Goal: Task Accomplishment & Management: Manage account settings

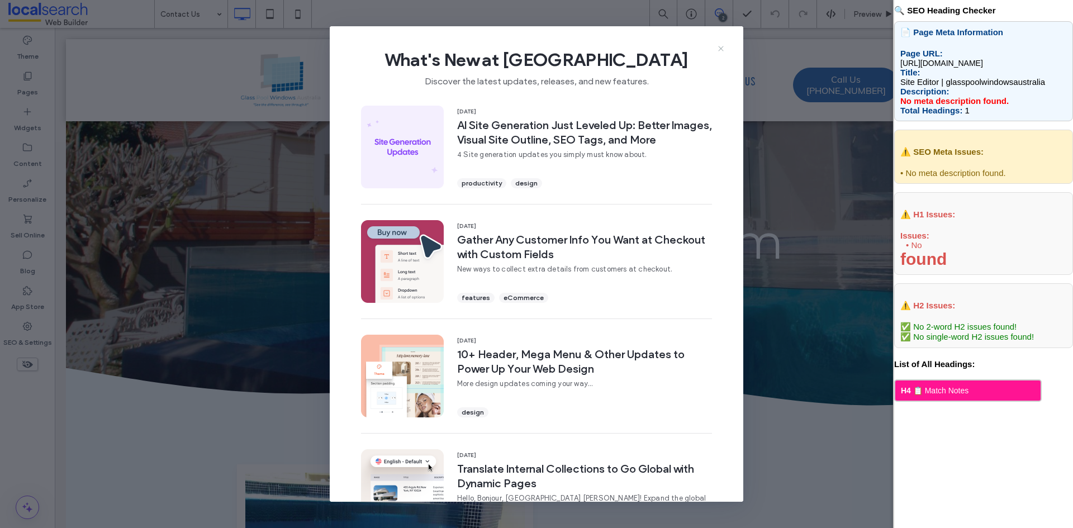
click at [722, 53] on icon at bounding box center [720, 48] width 9 height 9
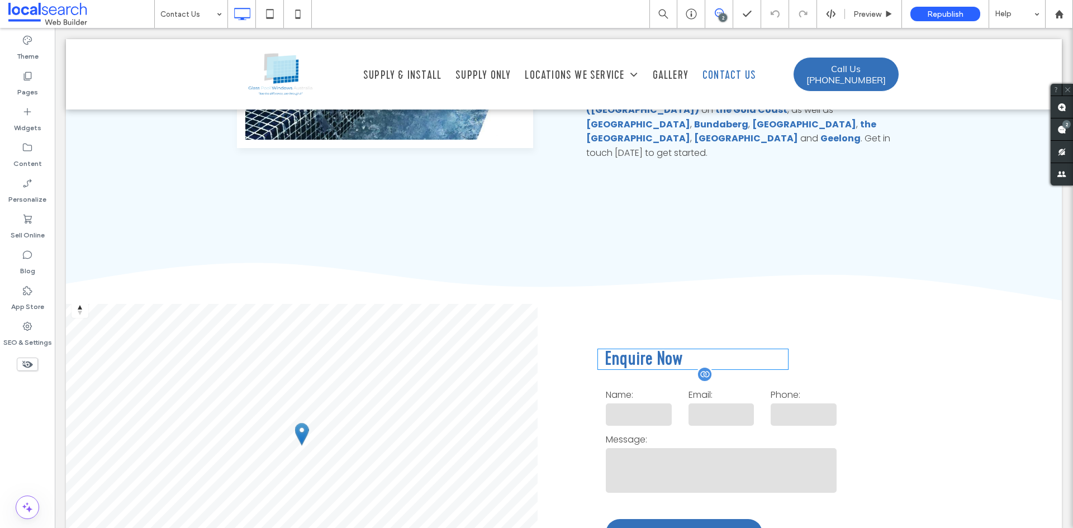
scroll to position [615, 0]
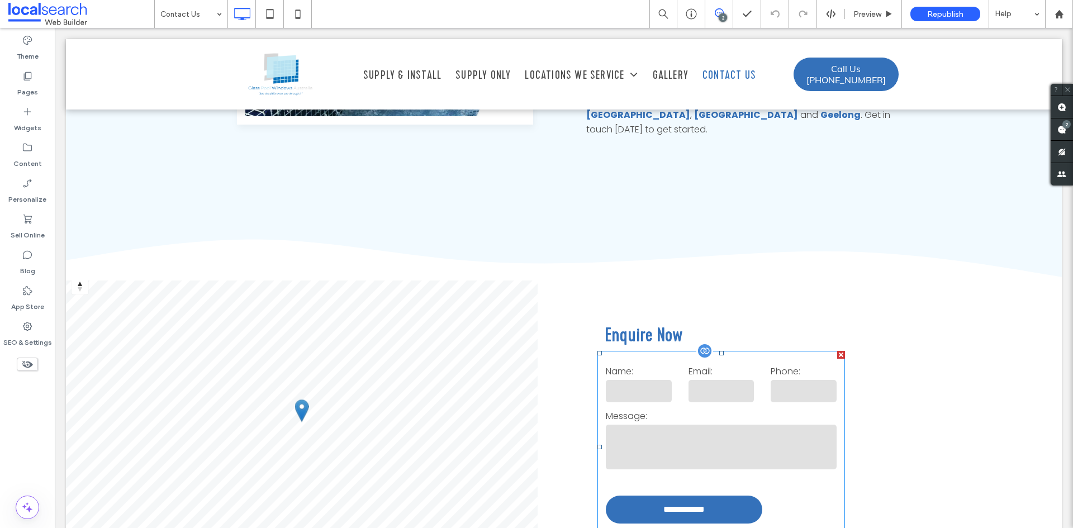
click at [795, 387] on form "**********" at bounding box center [721, 447] width 248 height 192
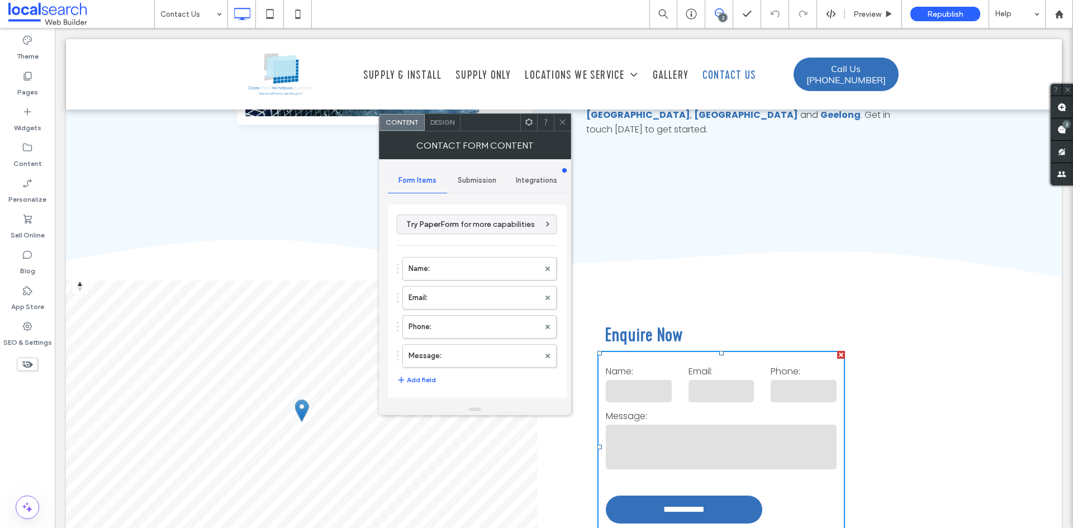
click at [473, 172] on div "Submission" at bounding box center [477, 180] width 60 height 25
click at [454, 230] on label "New submission notification" at bounding box center [477, 233] width 149 height 22
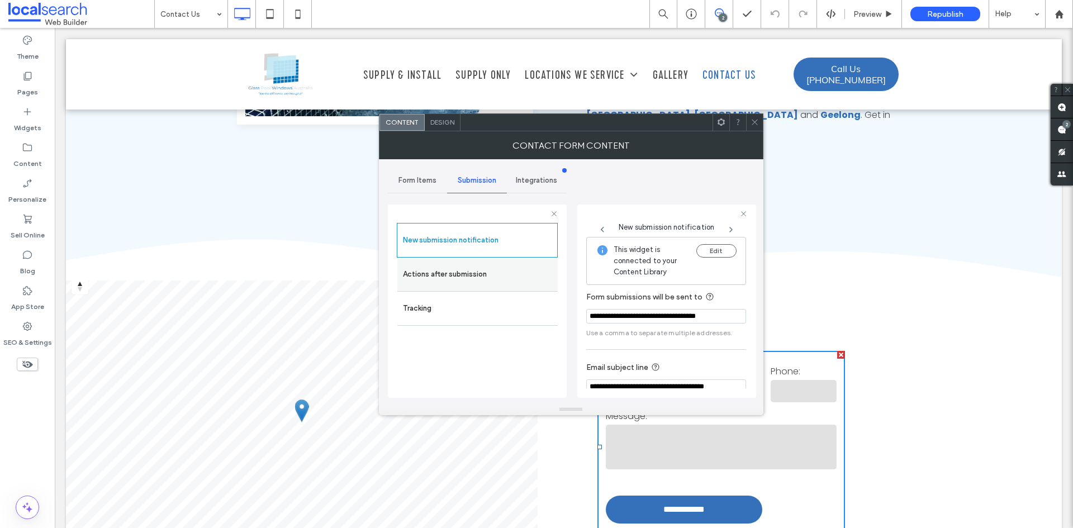
click at [455, 269] on label "Actions after submission" at bounding box center [477, 274] width 149 height 22
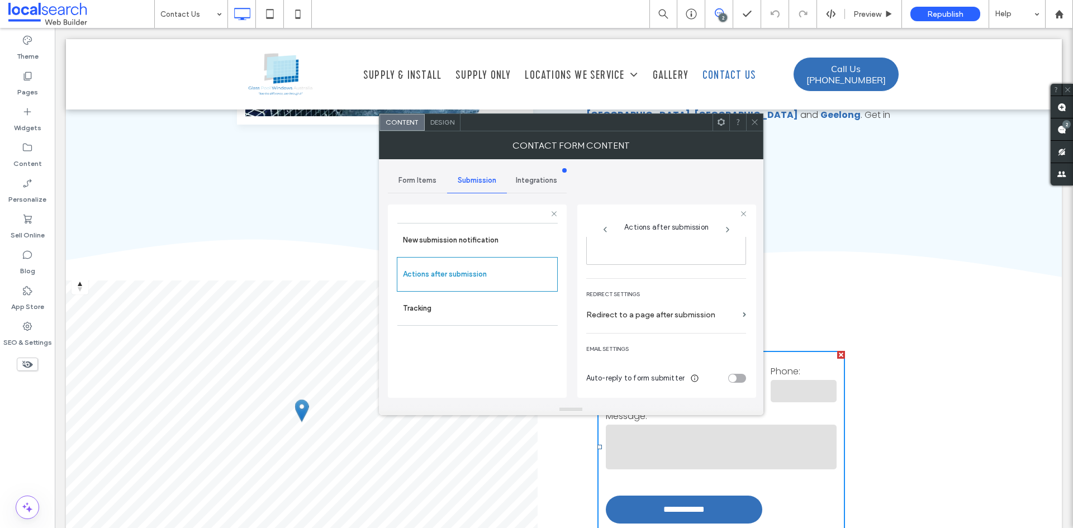
scroll to position [193, 0]
click at [420, 185] on div "Form Items" at bounding box center [418, 180] width 60 height 25
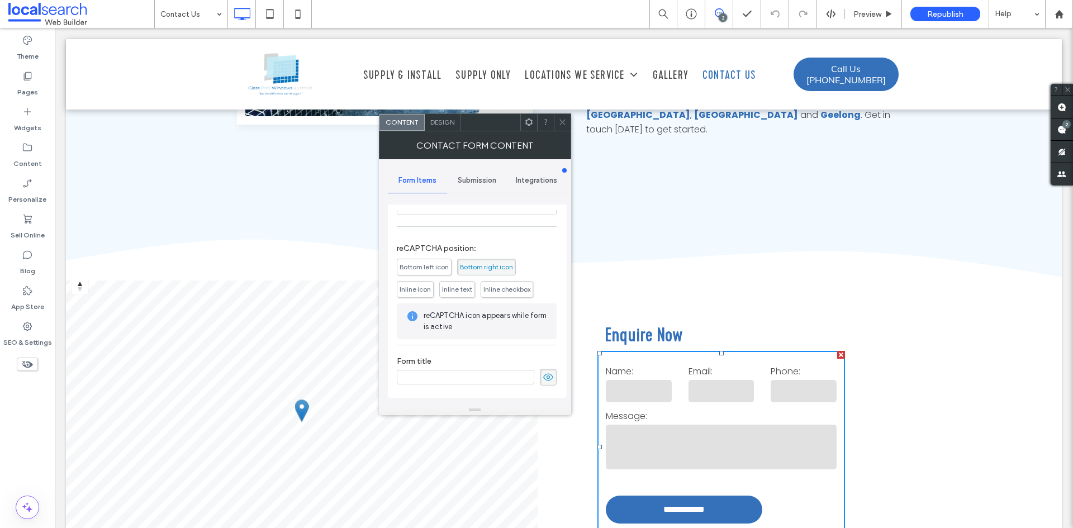
scroll to position [226, 0]
click at [476, 180] on span "Submission" at bounding box center [477, 180] width 39 height 9
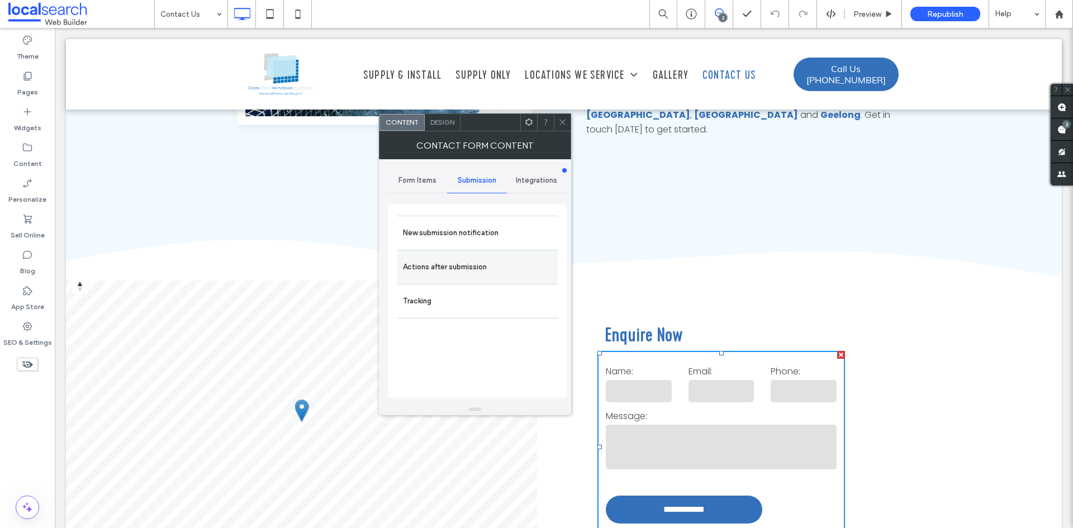
click at [473, 250] on div "Actions after submission" at bounding box center [477, 267] width 160 height 34
click at [485, 266] on label "Actions after submission" at bounding box center [477, 267] width 149 height 22
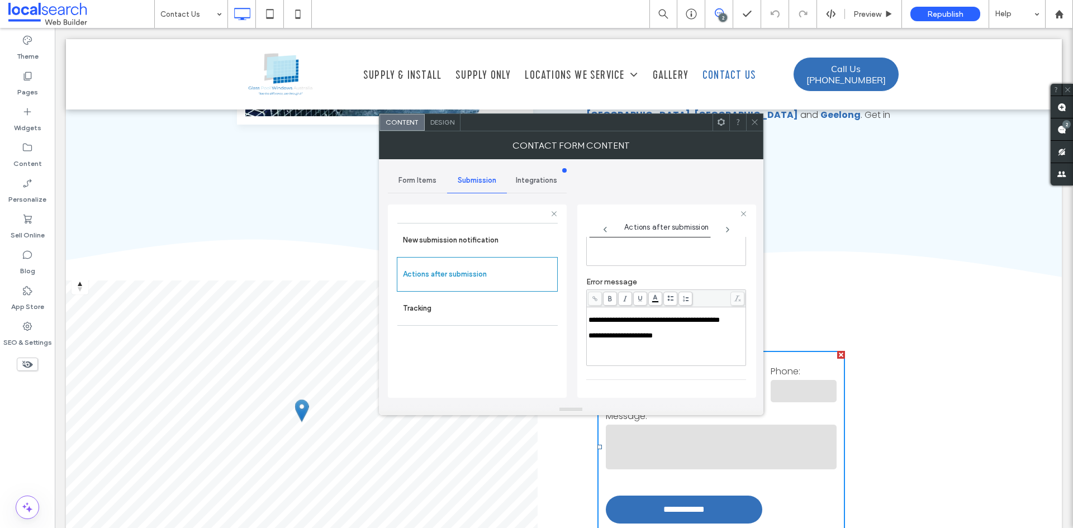
scroll to position [193, 0]
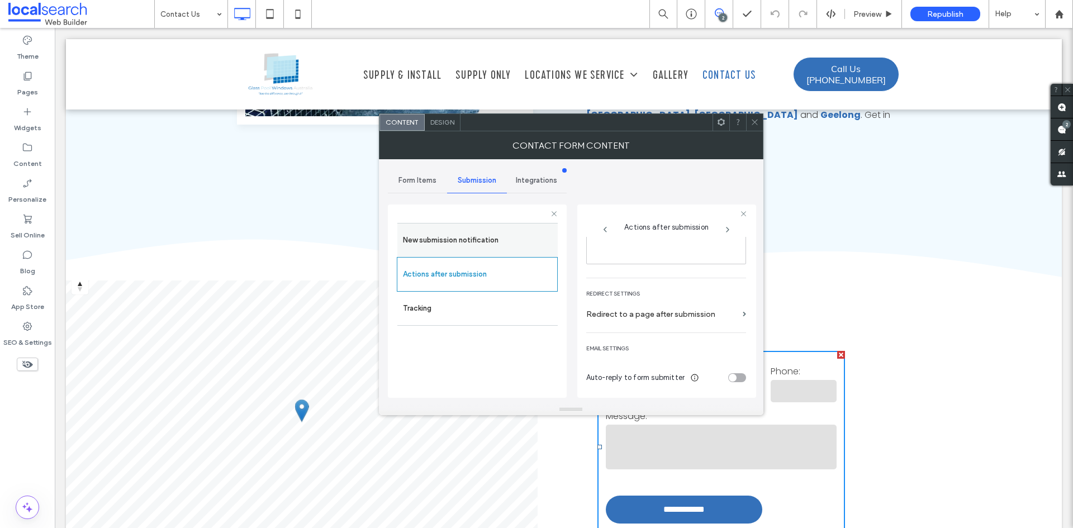
click at [478, 241] on label "New submission notification" at bounding box center [477, 240] width 149 height 22
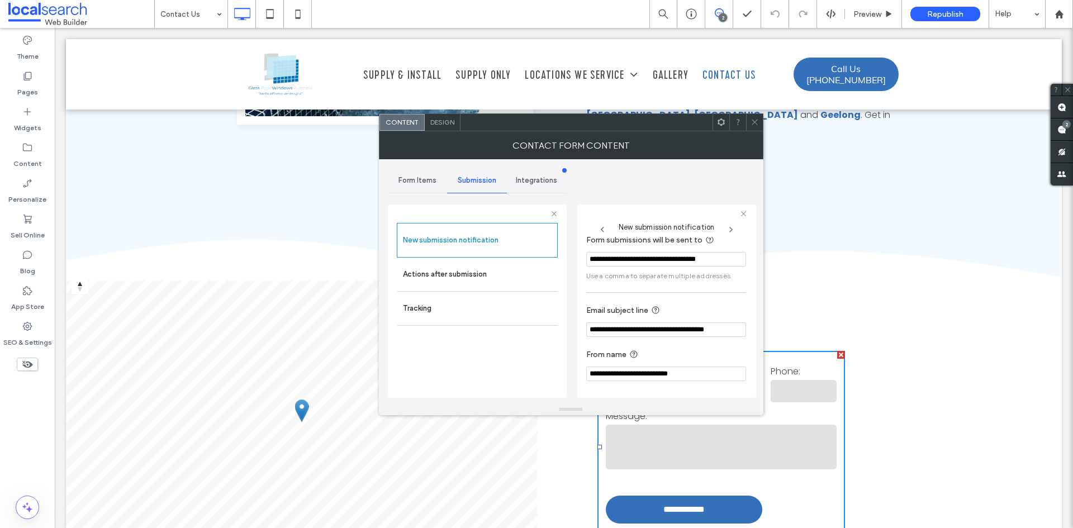
scroll to position [58, 0]
click at [432, 184] on span "Form Items" at bounding box center [417, 180] width 38 height 9
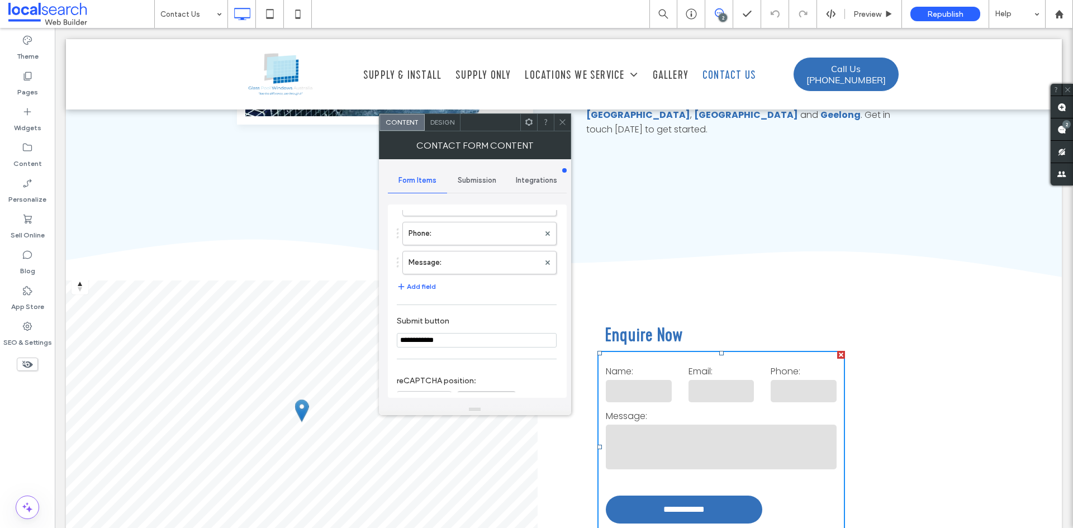
scroll to position [226, 0]
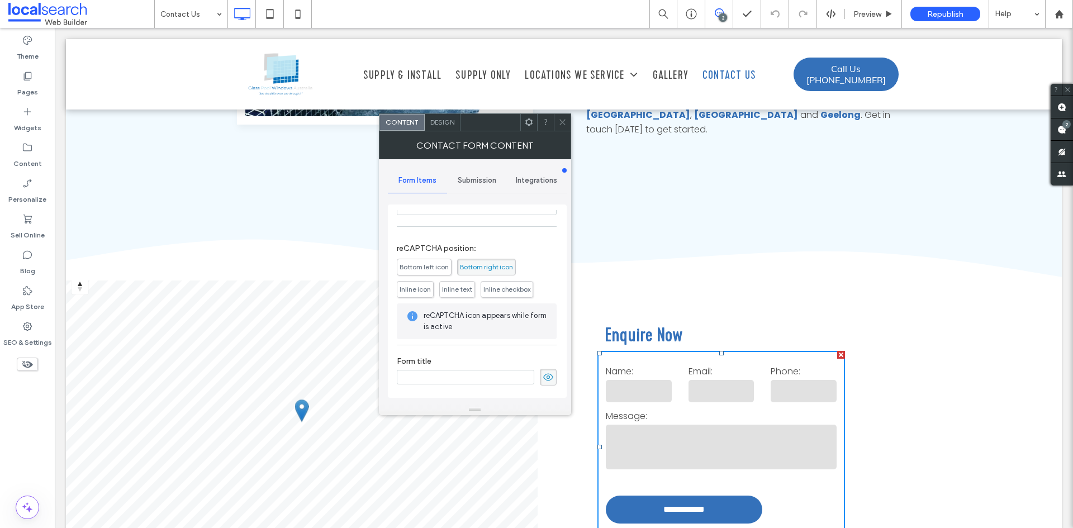
click at [562, 121] on icon at bounding box center [562, 122] width 8 height 8
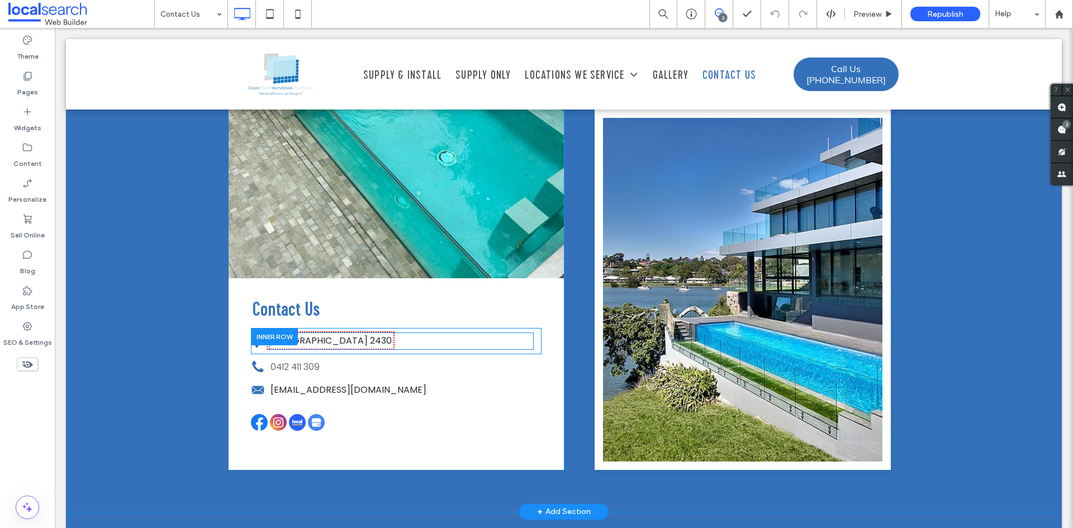
scroll to position [1174, 0]
click at [319, 335] on link "[GEOGRAPHIC_DATA] 2430" at bounding box center [330, 341] width 122 height 13
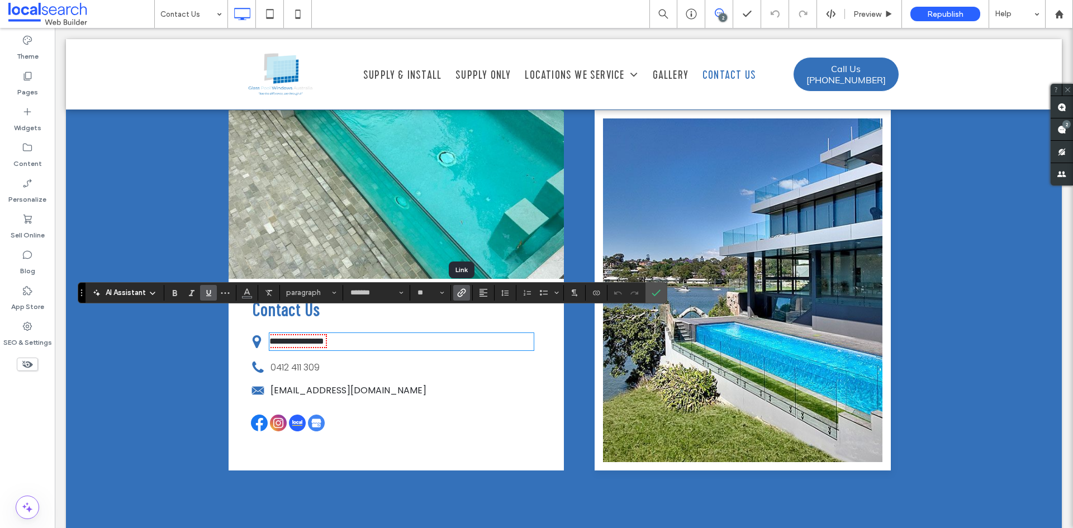
click at [464, 295] on icon "Link" at bounding box center [461, 292] width 9 height 9
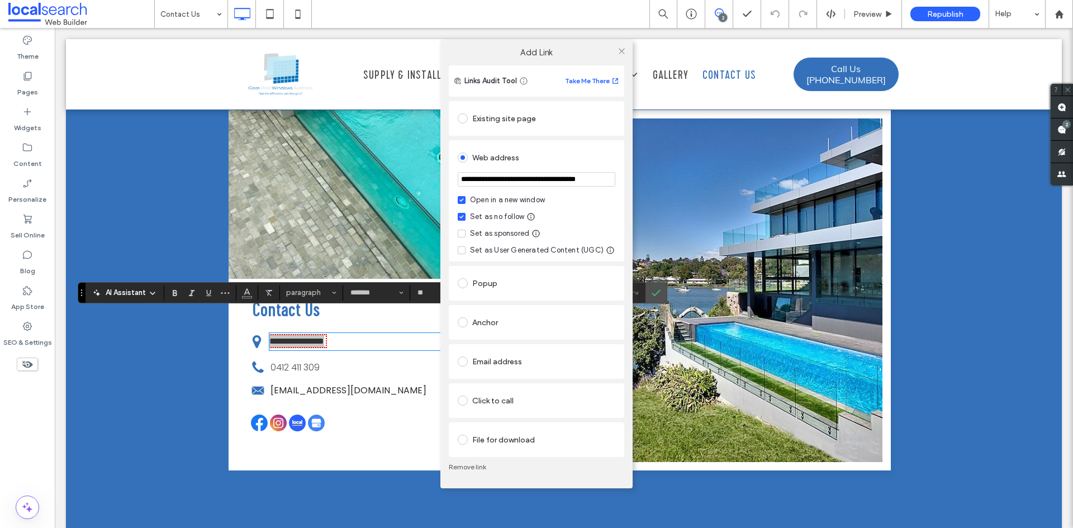
click at [543, 176] on input "**********" at bounding box center [537, 179] width 158 height 15
click at [620, 50] on use at bounding box center [622, 51] width 6 height 6
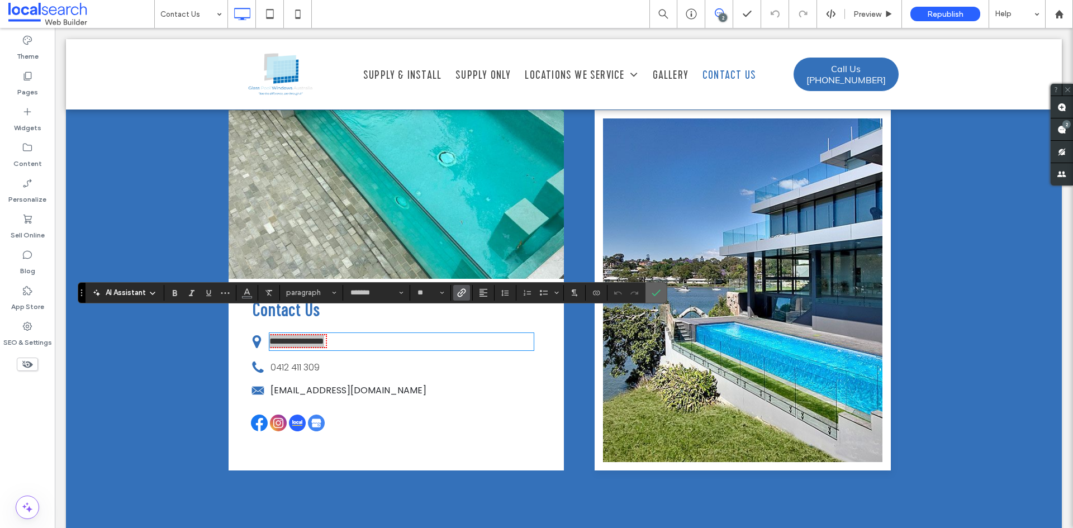
click at [658, 284] on span "Confirm" at bounding box center [656, 292] width 9 height 19
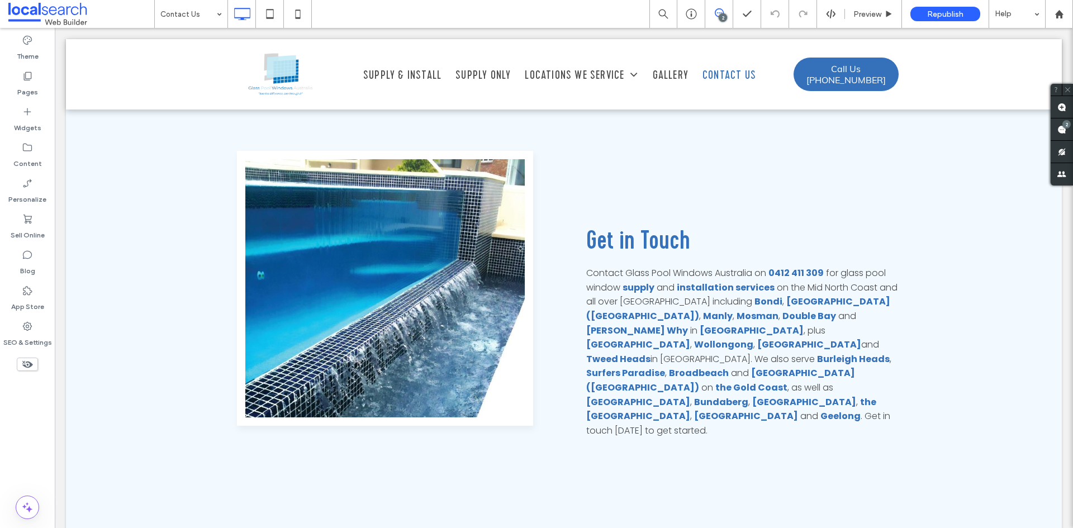
scroll to position [279, 0]
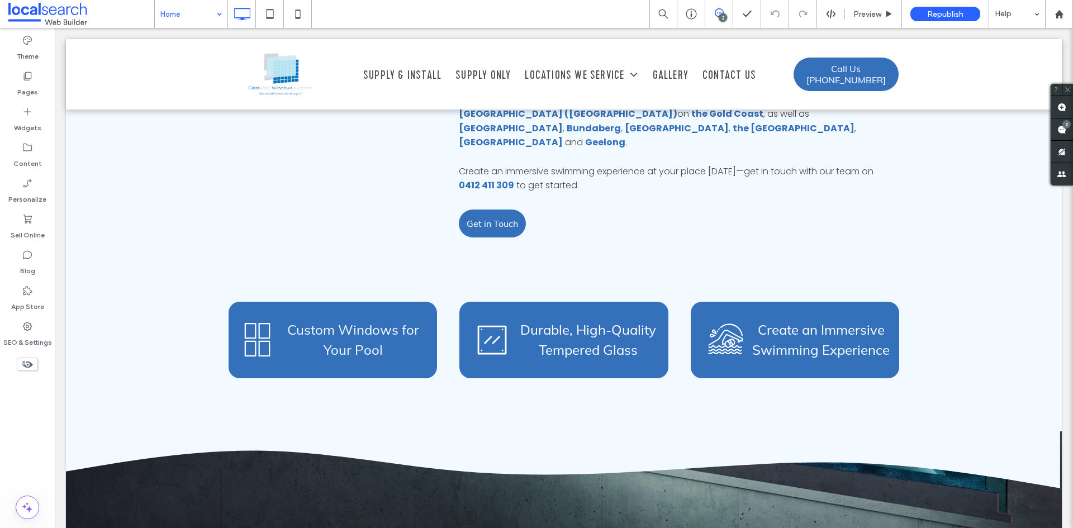
scroll to position [1006, 0]
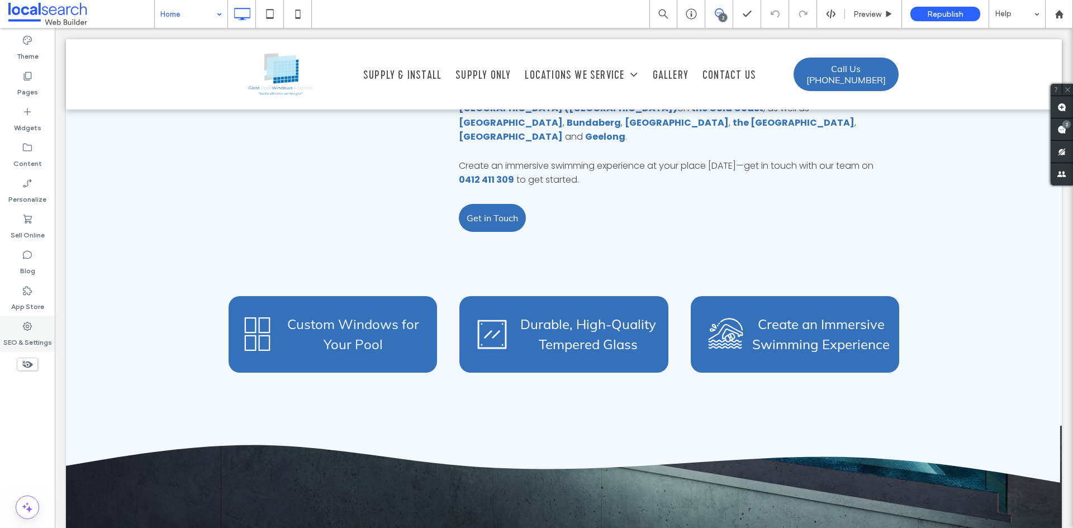
click at [37, 324] on div "SEO & Settings" at bounding box center [27, 334] width 55 height 36
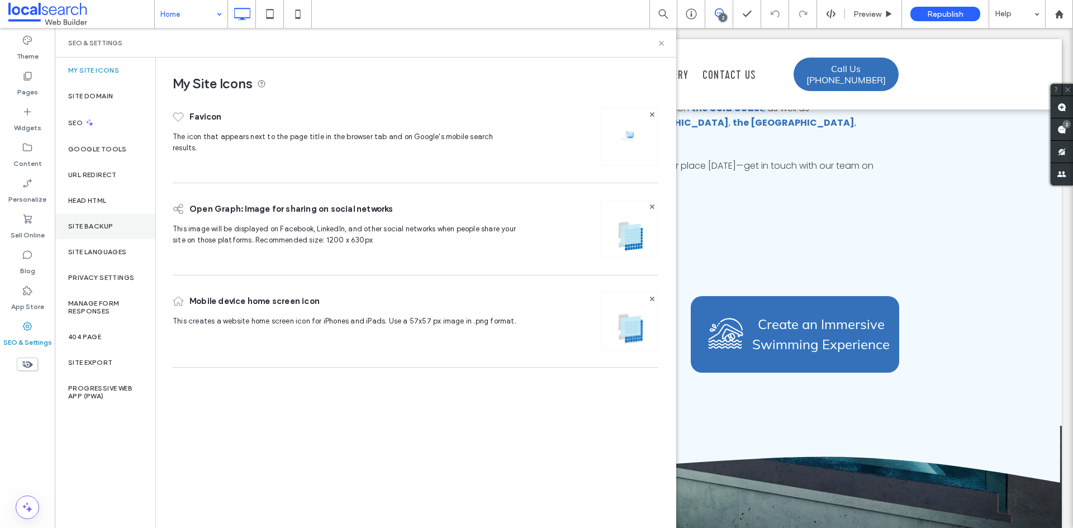
click at [89, 234] on div "Site Backup" at bounding box center [105, 226] width 101 height 26
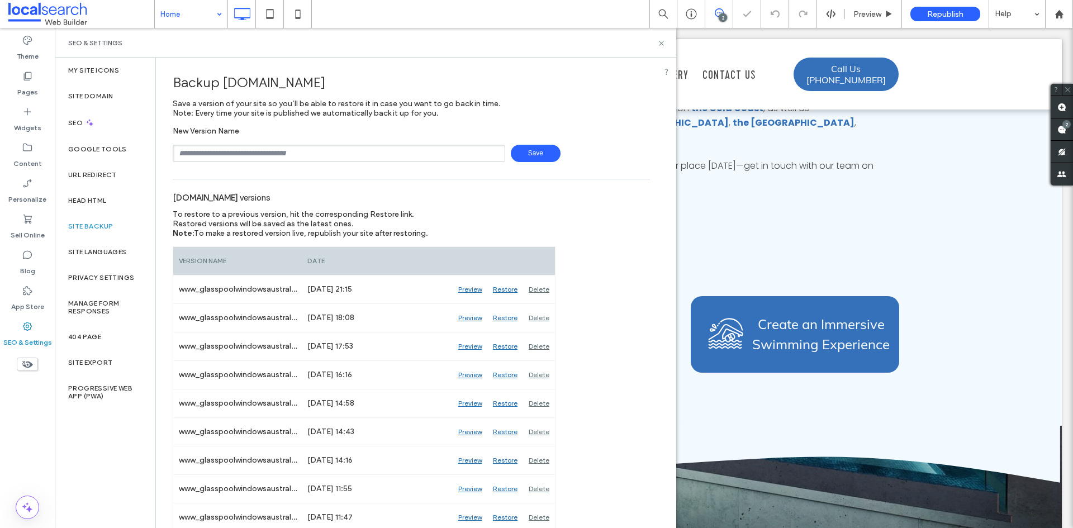
click at [185, 148] on input "text" at bounding box center [339, 153] width 332 height 17
type input "**********"
click at [662, 44] on use at bounding box center [661, 43] width 4 height 4
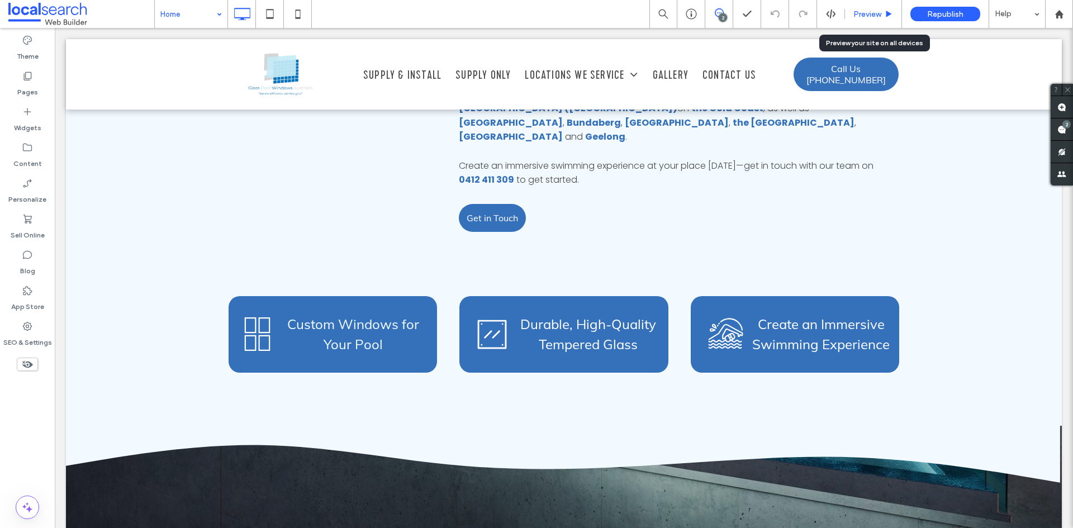
click at [862, 10] on span "Preview" at bounding box center [867, 13] width 28 height 9
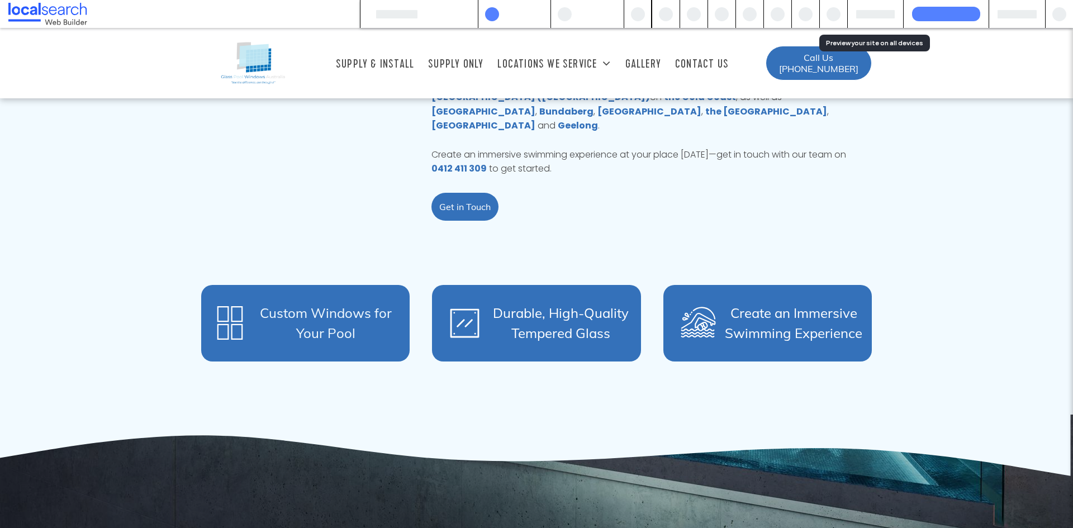
scroll to position [957, 0]
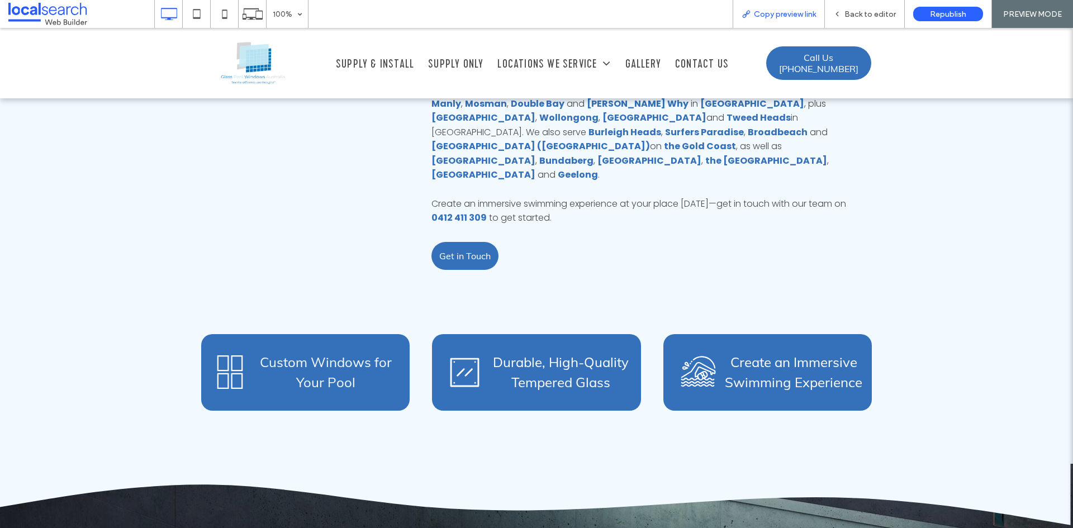
click at [814, 15] on span "Copy preview link" at bounding box center [785, 13] width 62 height 9
click at [844, 9] on div "Back to editor" at bounding box center [864, 13] width 79 height 9
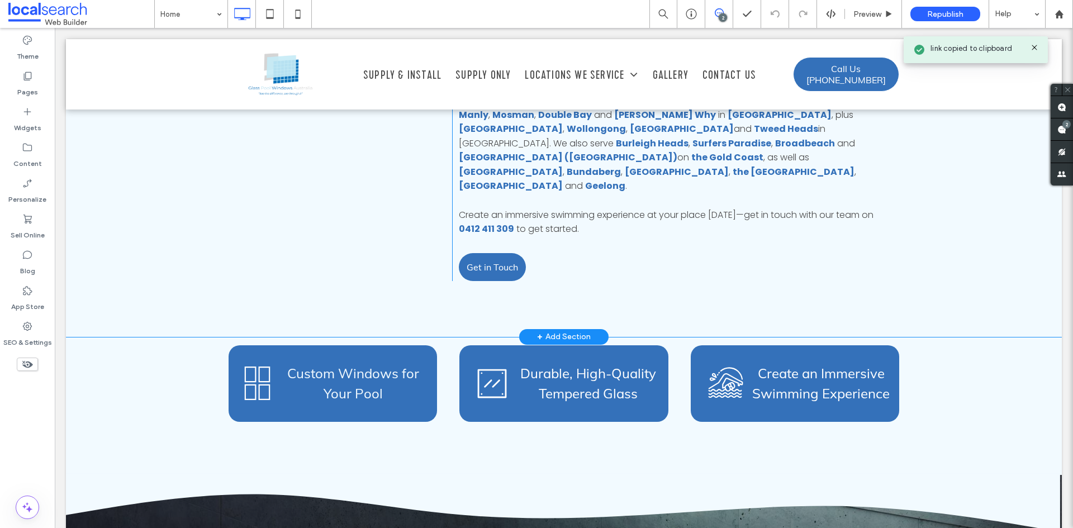
scroll to position [1006, 0]
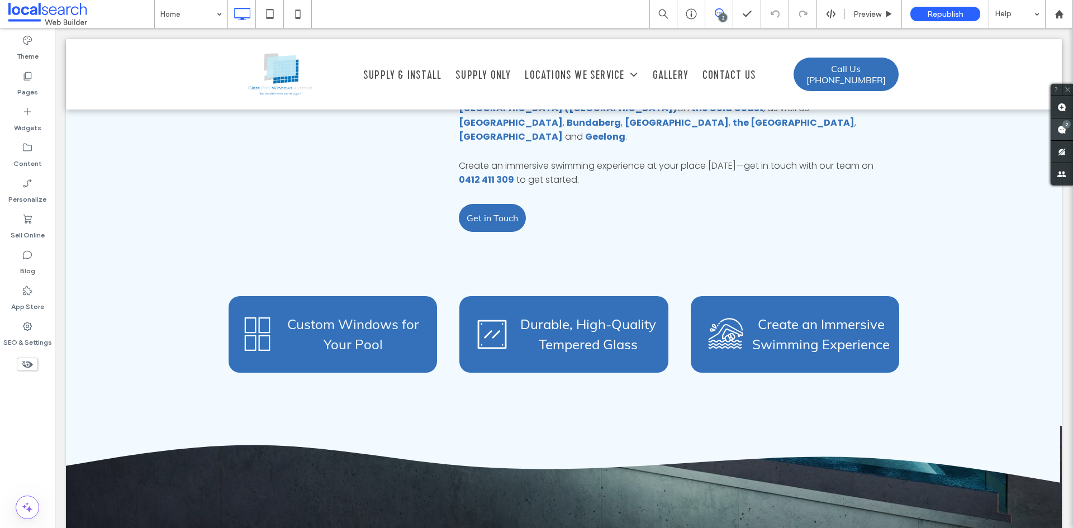
click at [1063, 132] on use at bounding box center [1061, 129] width 9 height 9
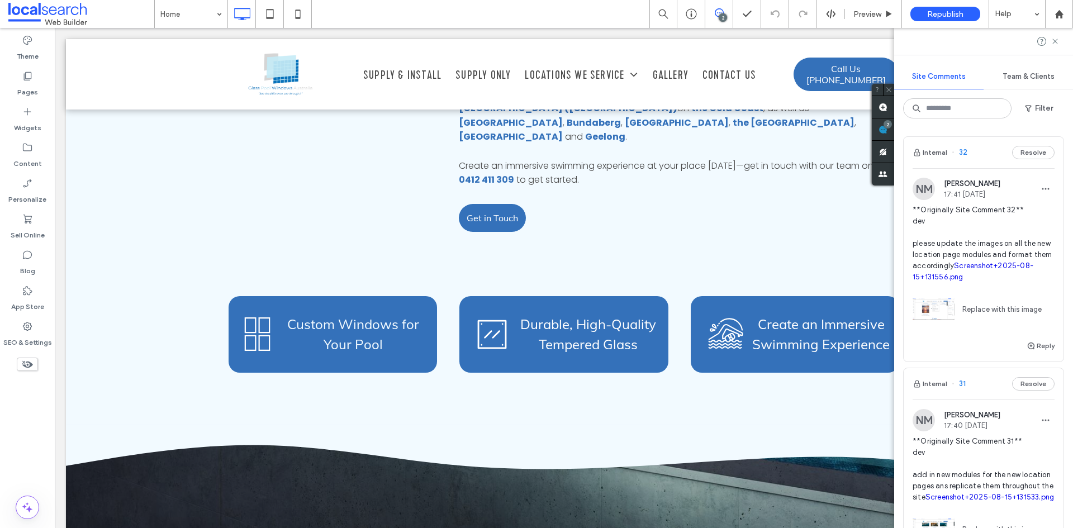
click at [977, 247] on span "**Originally Site Comment 32** dev please update the images on all the new loca…" at bounding box center [984, 244] width 142 height 78
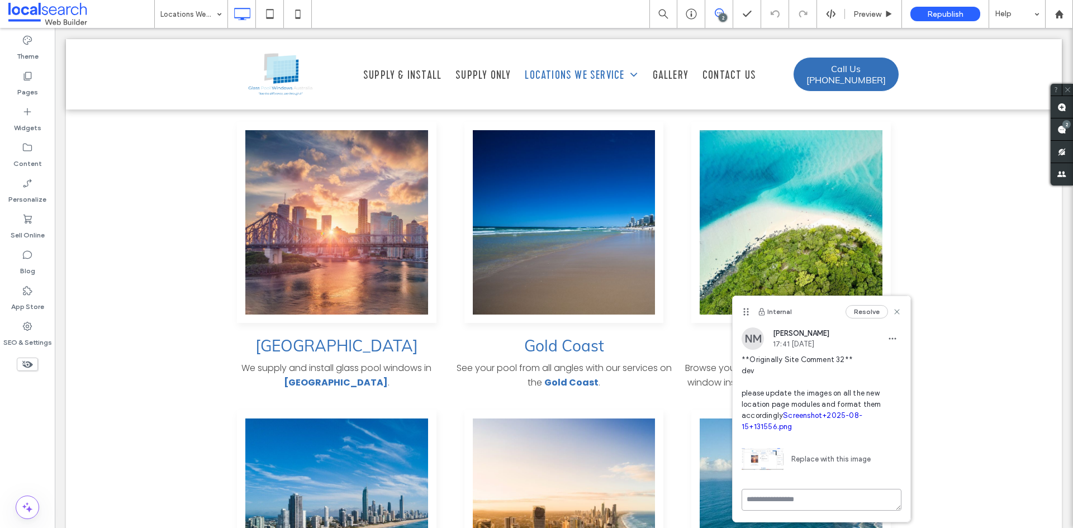
click at [807, 494] on textarea at bounding box center [822, 500] width 160 height 22
paste textarea "**********"
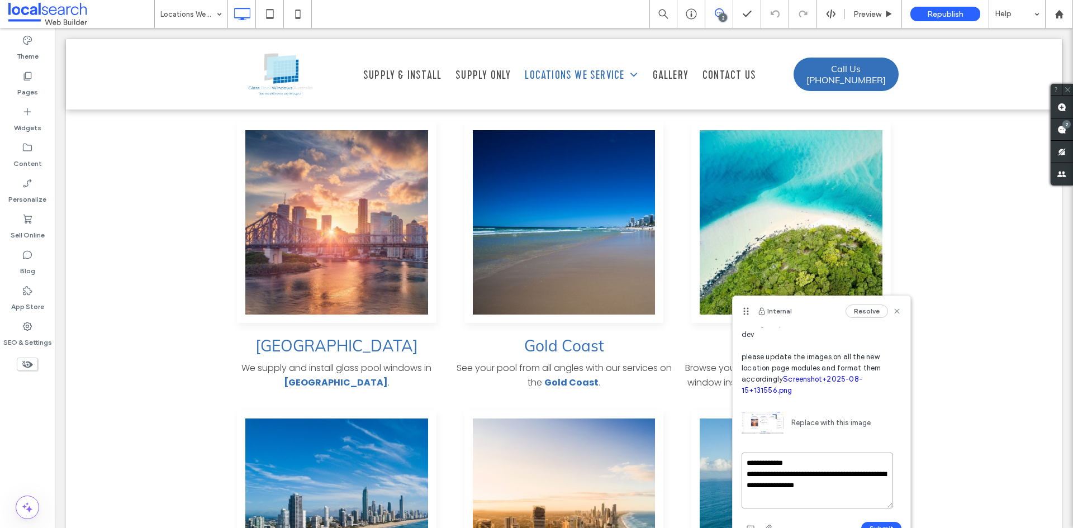
drag, startPoint x: 877, startPoint y: 487, endPoint x: 746, endPoint y: 472, distance: 132.2
click at [746, 472] on textarea "**********" at bounding box center [817, 481] width 151 height 56
paste textarea "**********"
click at [817, 466] on textarea "**********" at bounding box center [817, 481] width 151 height 56
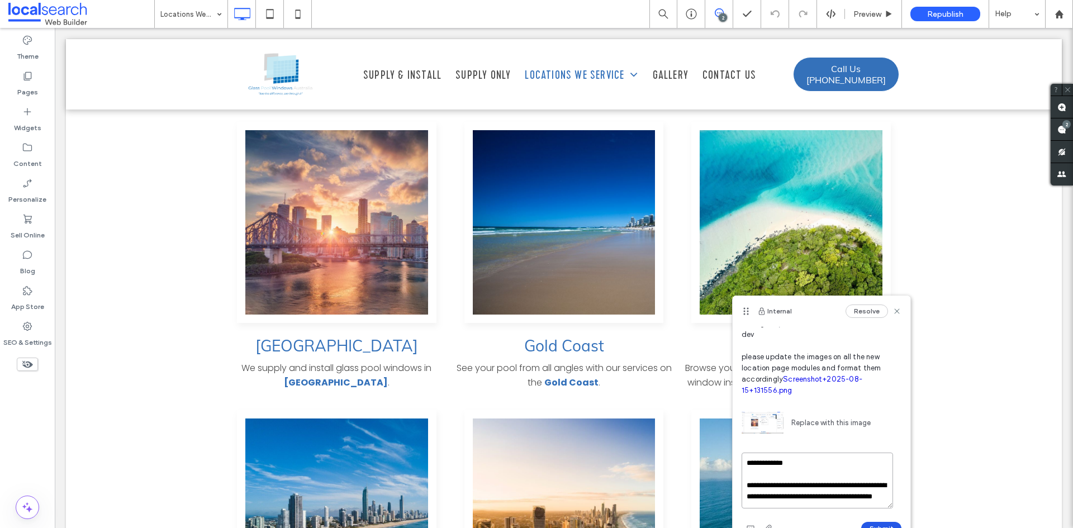
type textarea "**********"
click at [867, 523] on button "Submit" at bounding box center [881, 528] width 40 height 13
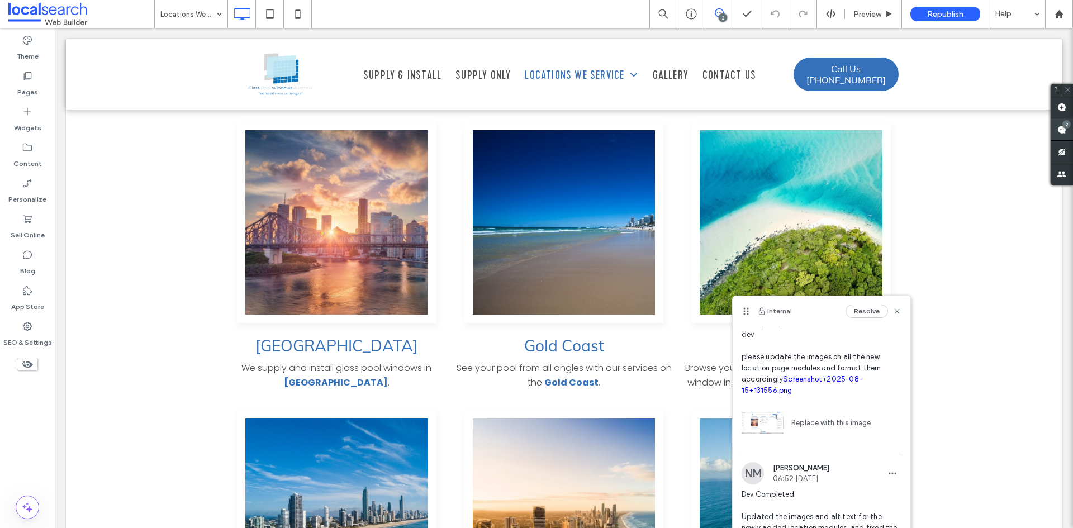
click at [1069, 128] on span at bounding box center [1062, 129] width 22 height 22
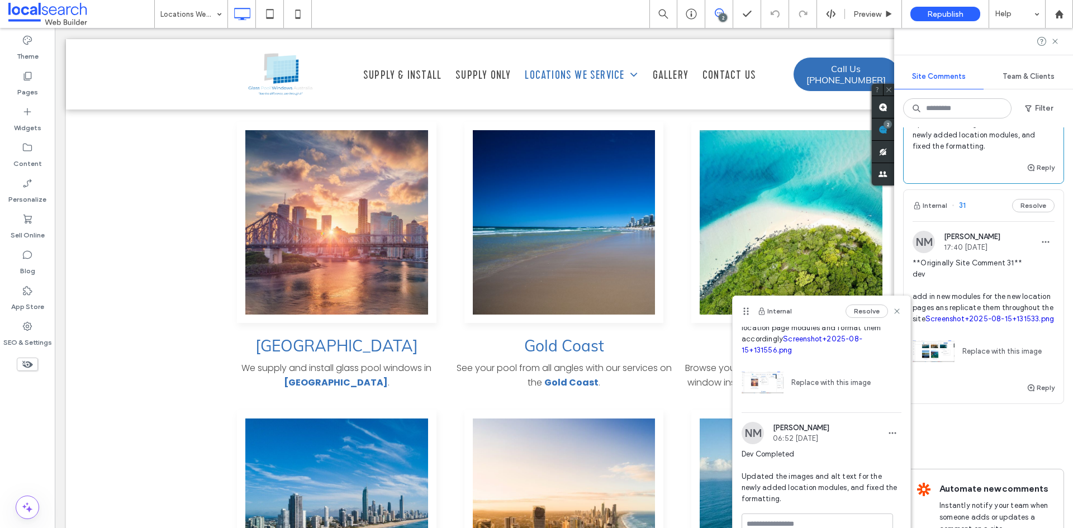
scroll to position [335, 0]
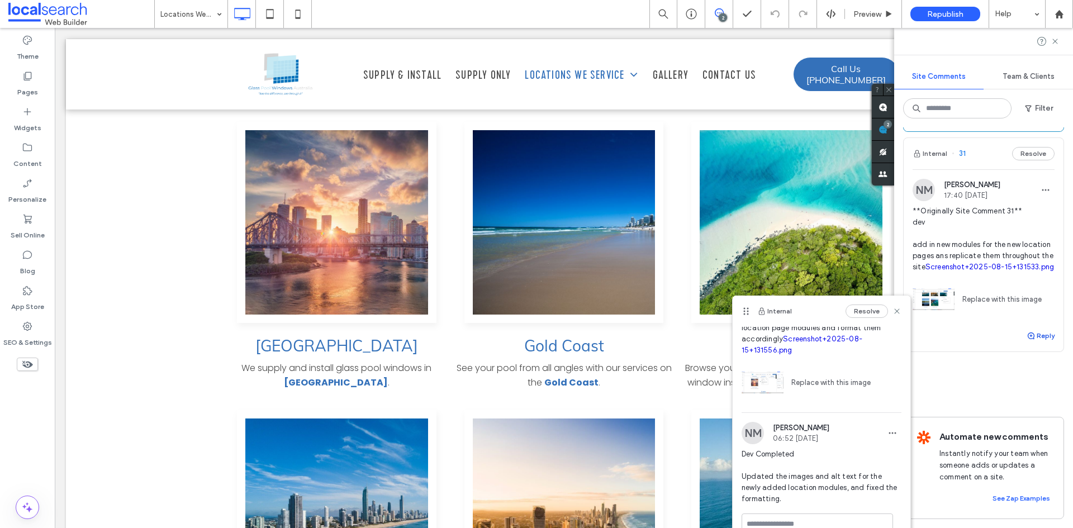
click at [1031, 340] on button "Reply" at bounding box center [1041, 335] width 28 height 13
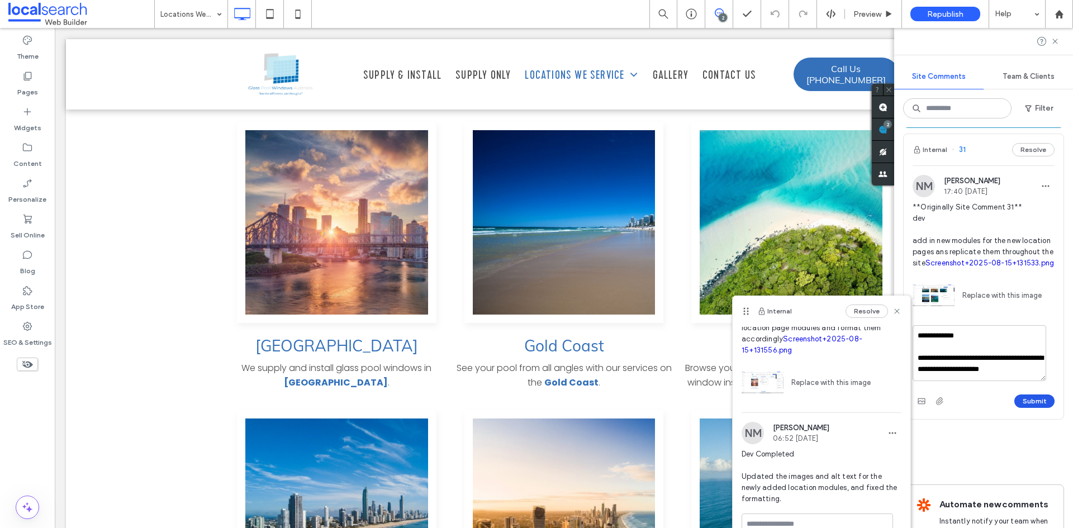
type textarea "**********"
click at [1024, 408] on button "Submit" at bounding box center [1034, 401] width 40 height 13
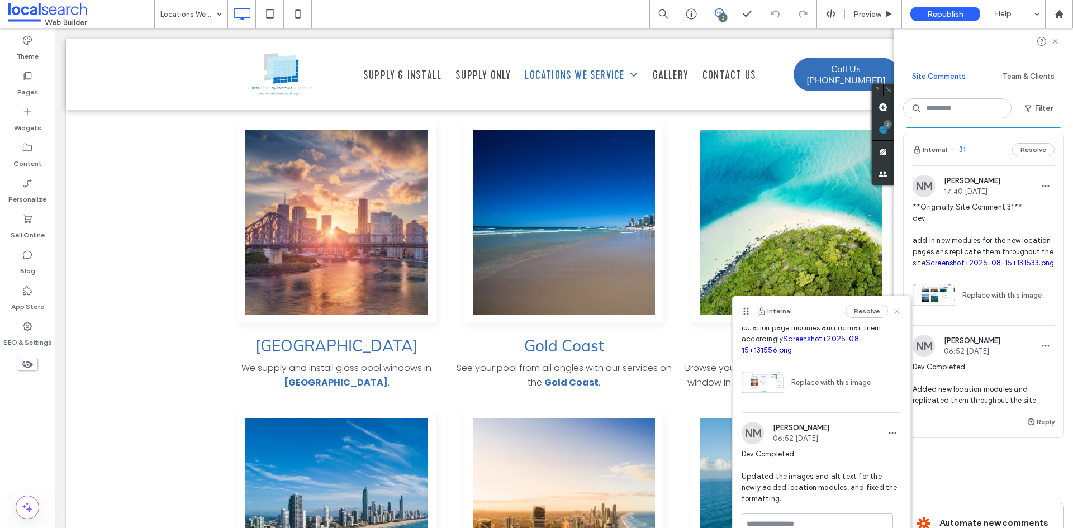
click at [894, 310] on use at bounding box center [896, 310] width 5 height 5
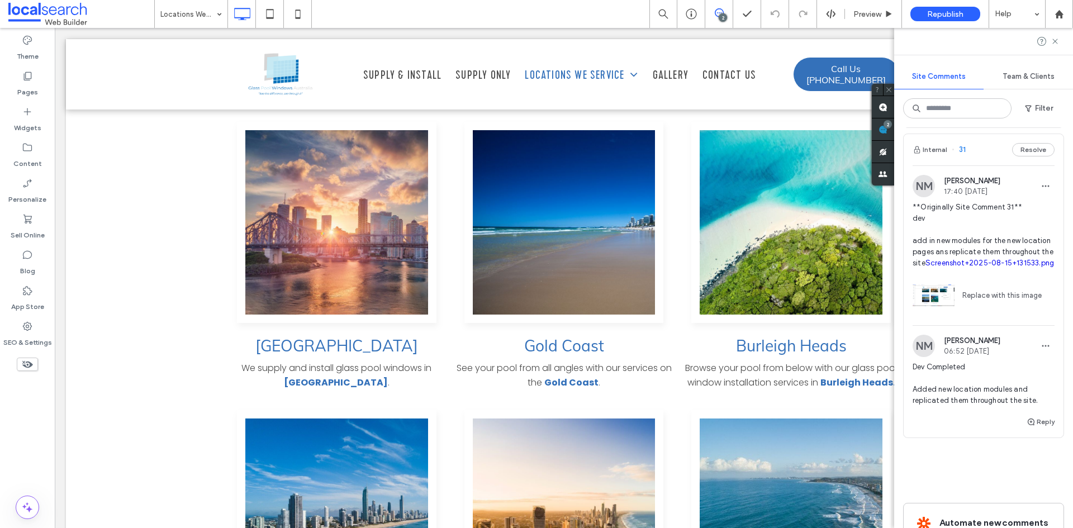
click at [1005, 239] on span "**Originally Site Comment 31** dev add in new modules for the new location page…" at bounding box center [984, 235] width 142 height 67
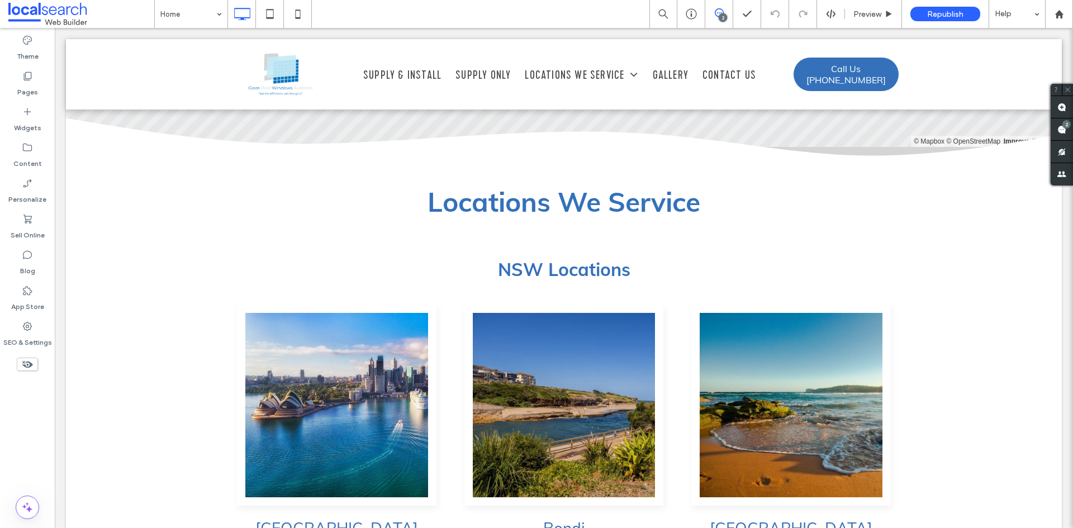
scroll to position [2571, 0]
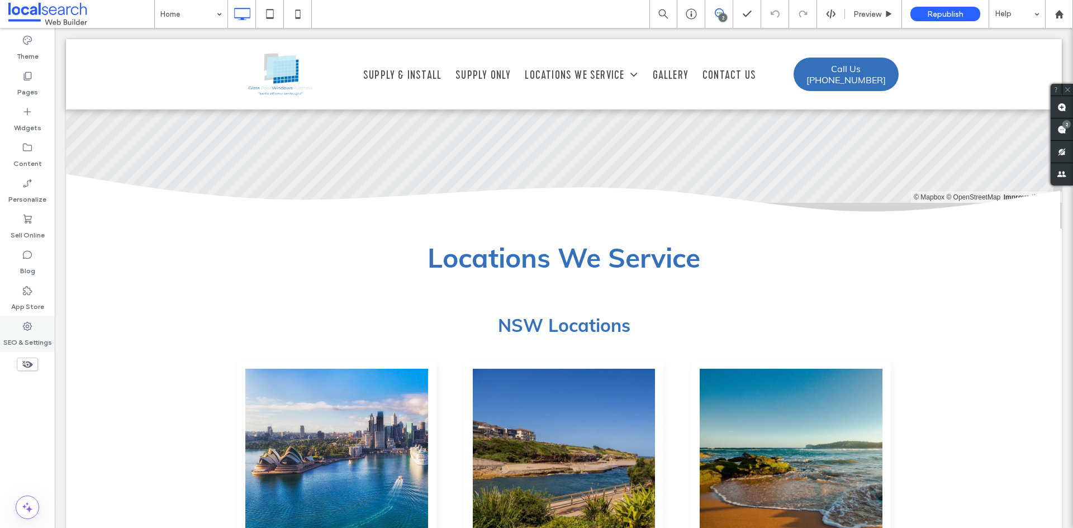
click at [26, 331] on icon at bounding box center [27, 326] width 11 height 11
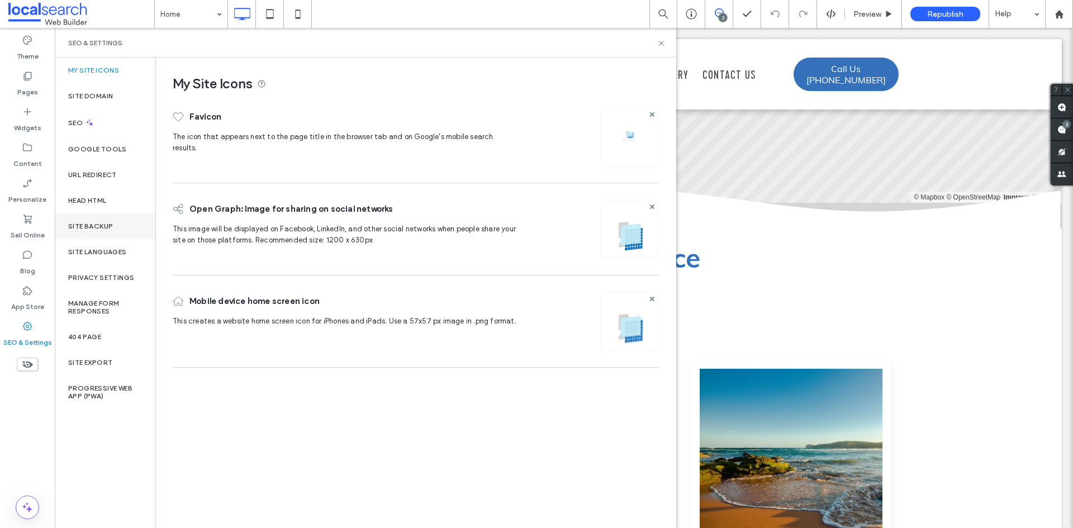
click at [101, 225] on label "Site Backup" at bounding box center [90, 226] width 45 height 8
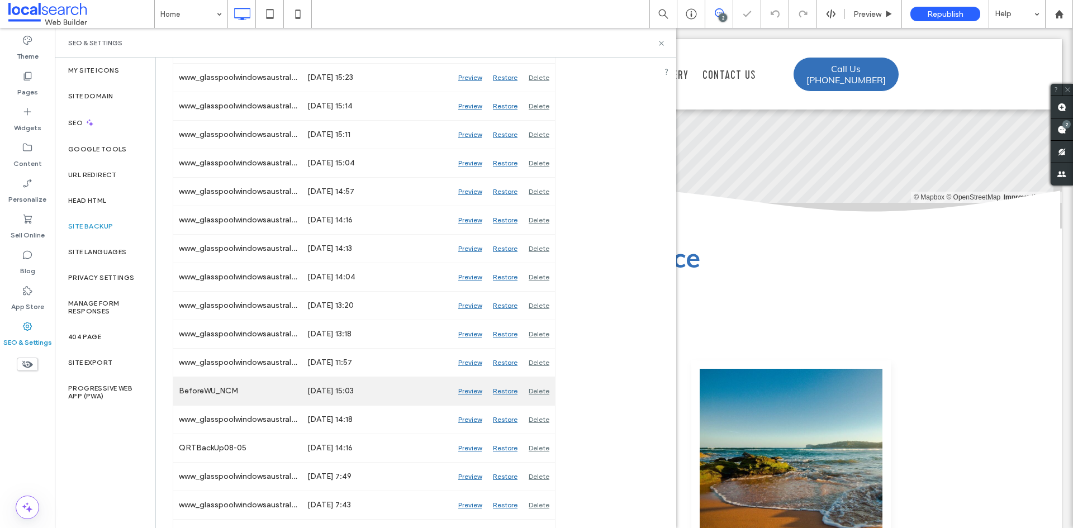
scroll to position [671, 0]
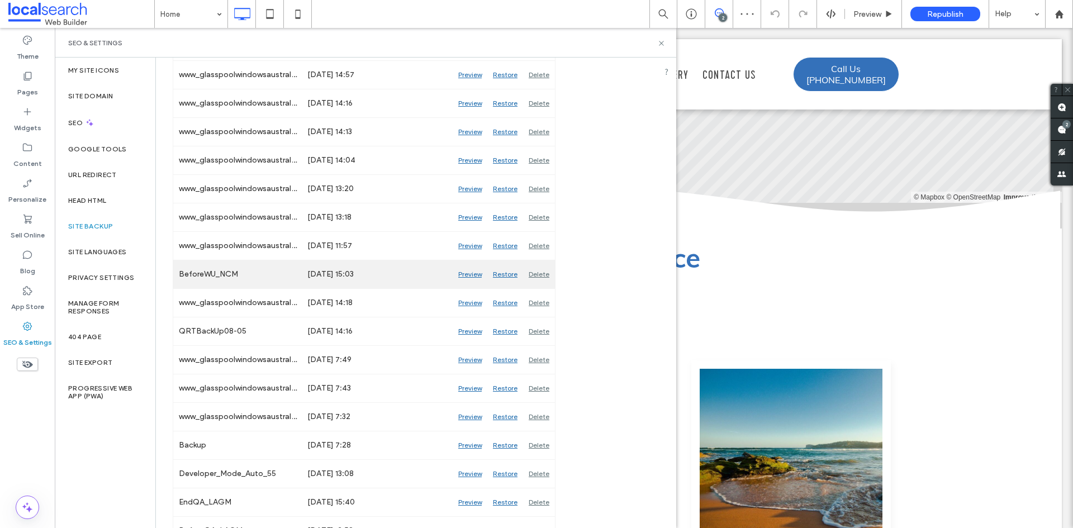
click at [465, 273] on div "Preview" at bounding box center [470, 274] width 35 height 28
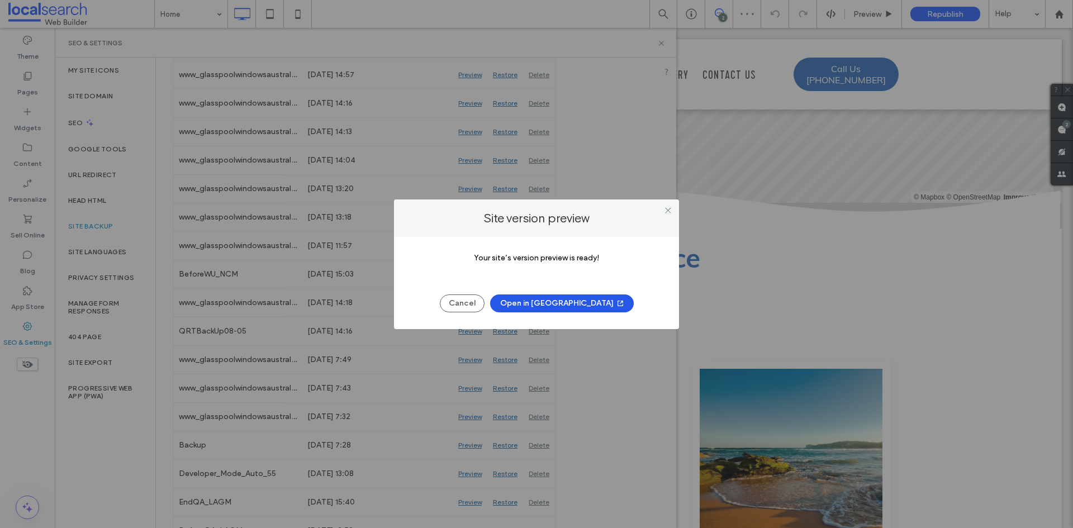
click at [581, 302] on button "Open in New Tab" at bounding box center [562, 303] width 144 height 18
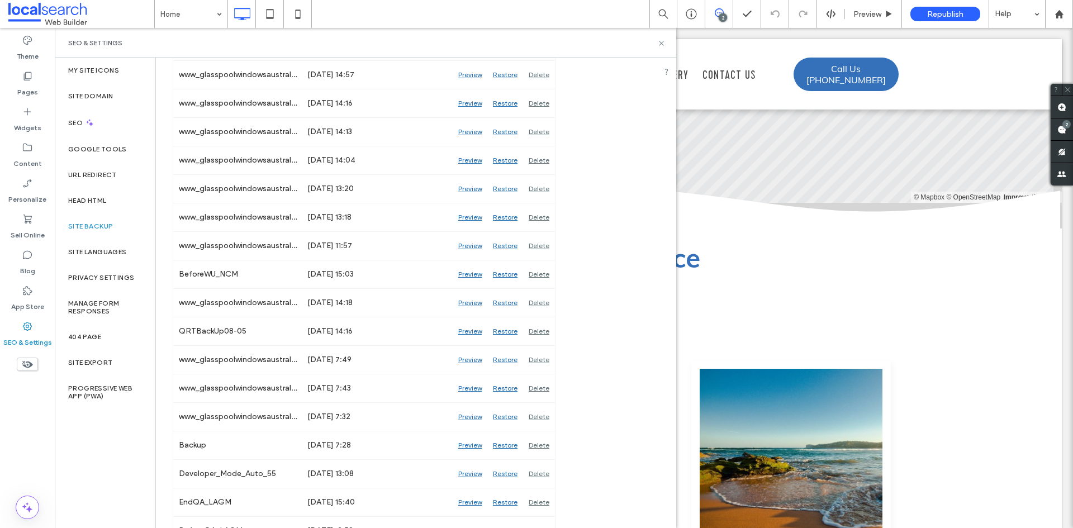
click at [663, 47] on div "SEO & Settings" at bounding box center [365, 43] width 621 height 30
click at [662, 44] on use at bounding box center [661, 43] width 4 height 4
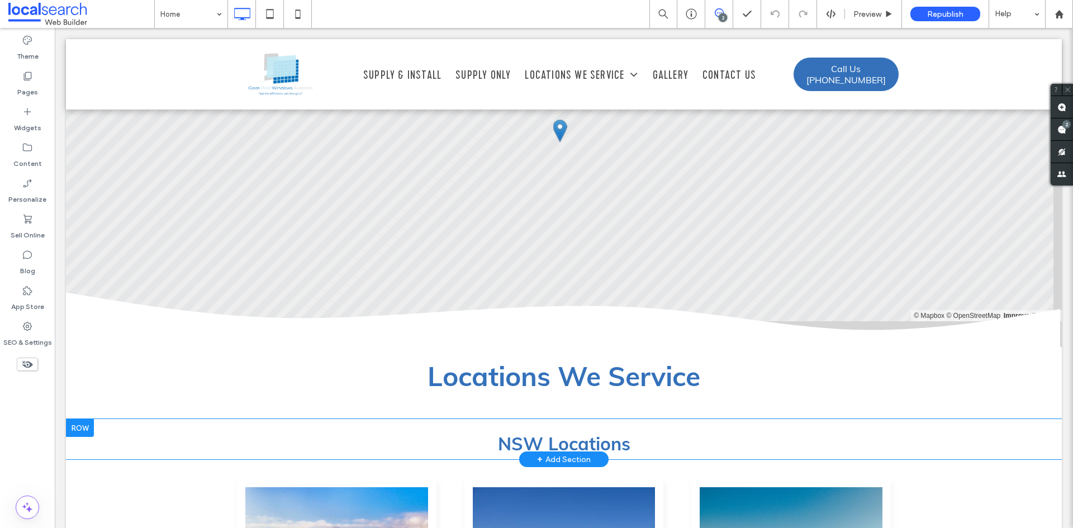
scroll to position [2515, 0]
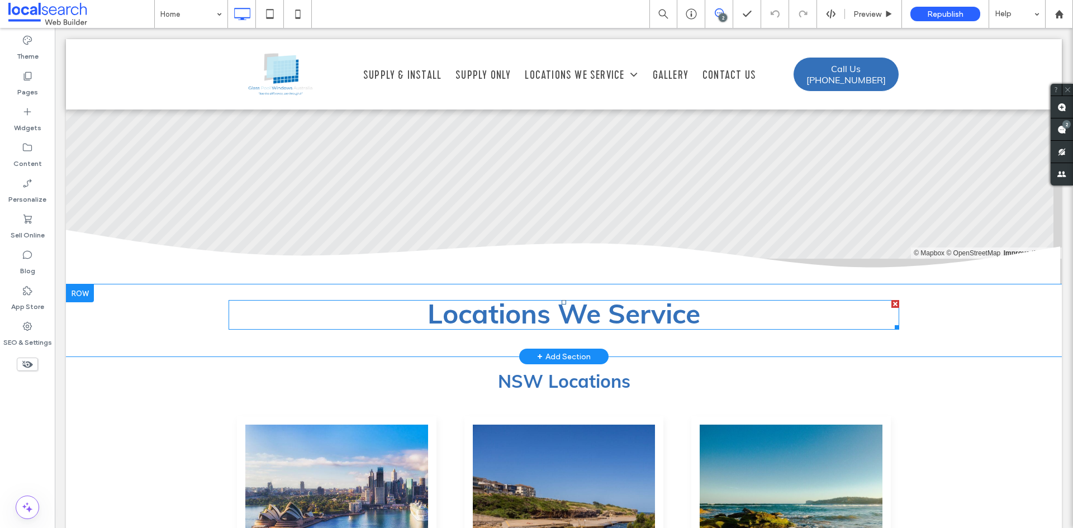
click at [510, 297] on strong "Locations We Service" at bounding box center [563, 314] width 273 height 34
type input "****"
type input "**"
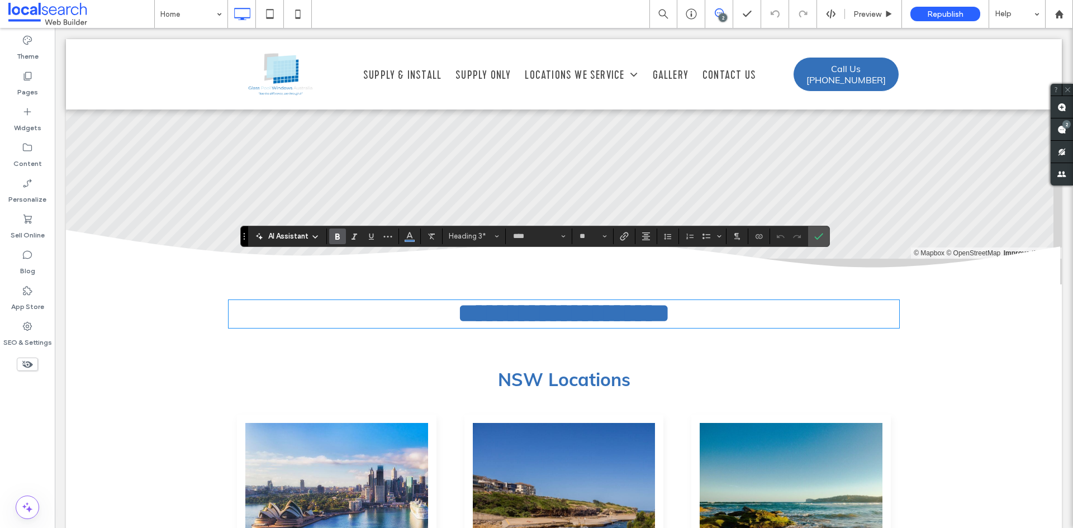
click at [555, 368] on strong "NSW Locations" at bounding box center [564, 379] width 132 height 22
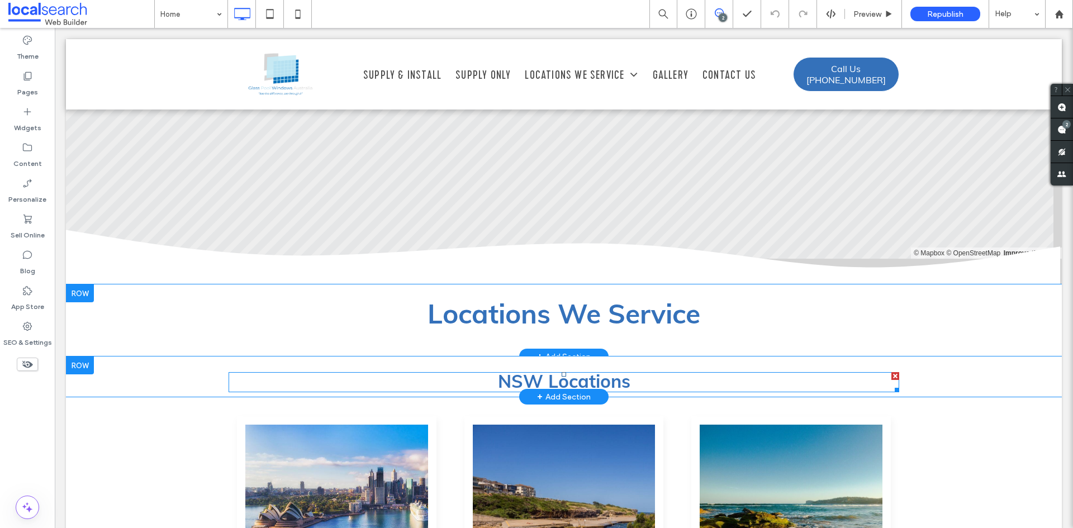
click at [555, 370] on strong "NSW Locations" at bounding box center [564, 381] width 132 height 22
type input "****"
type input "**"
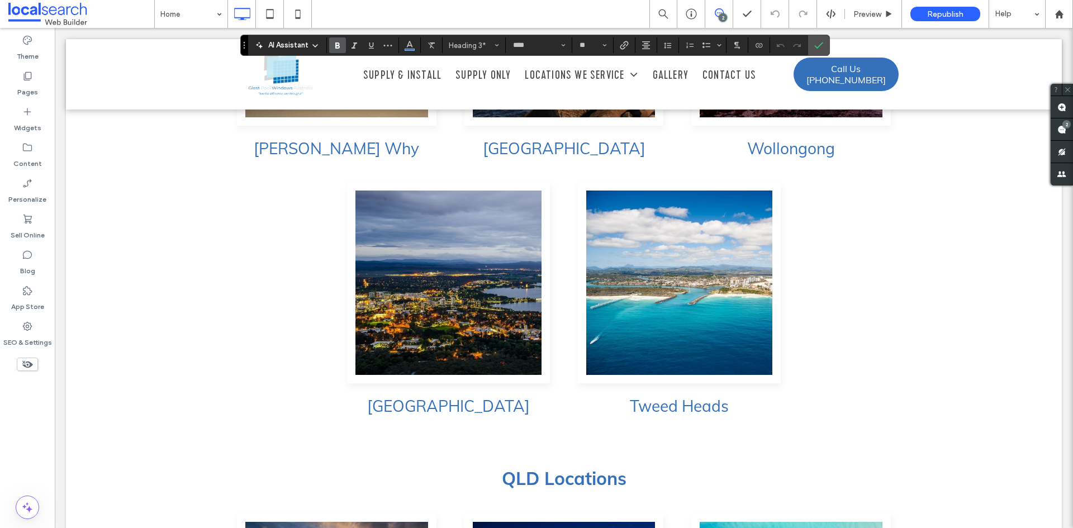
scroll to position [3632, 0]
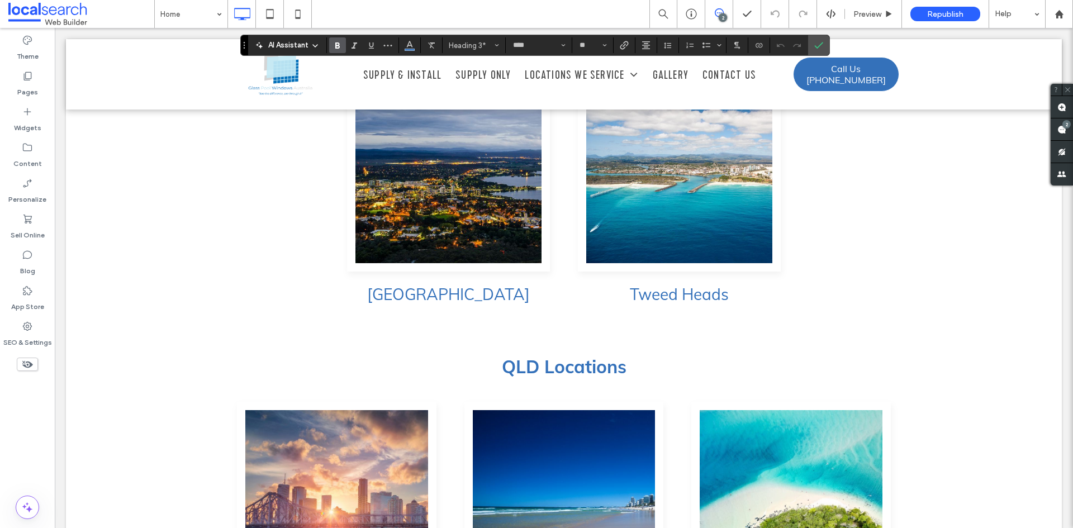
click at [548, 353] on div "QLD Locations Click To Paste" at bounding box center [564, 367] width 671 height 29
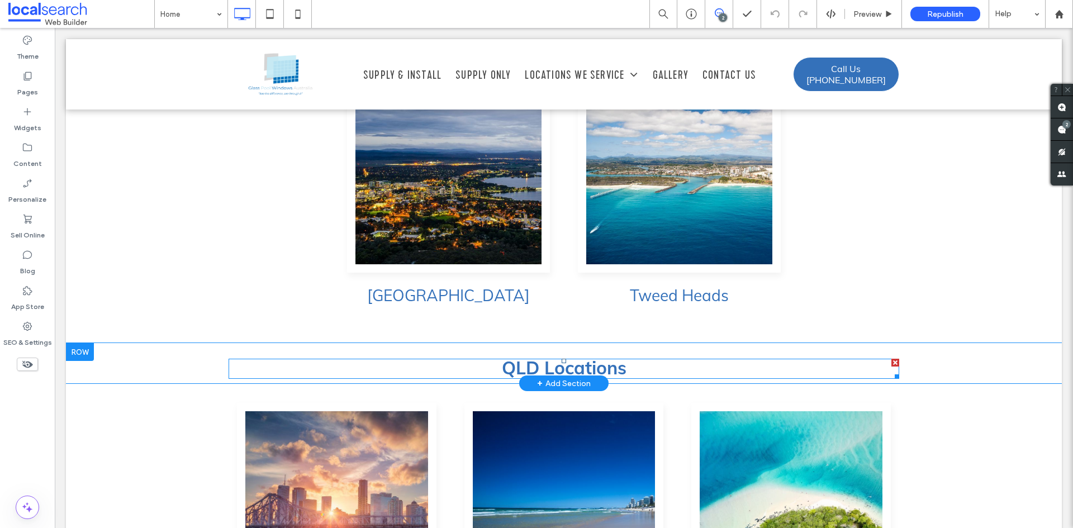
click at [555, 357] on strong "QLD Locations" at bounding box center [564, 368] width 125 height 22
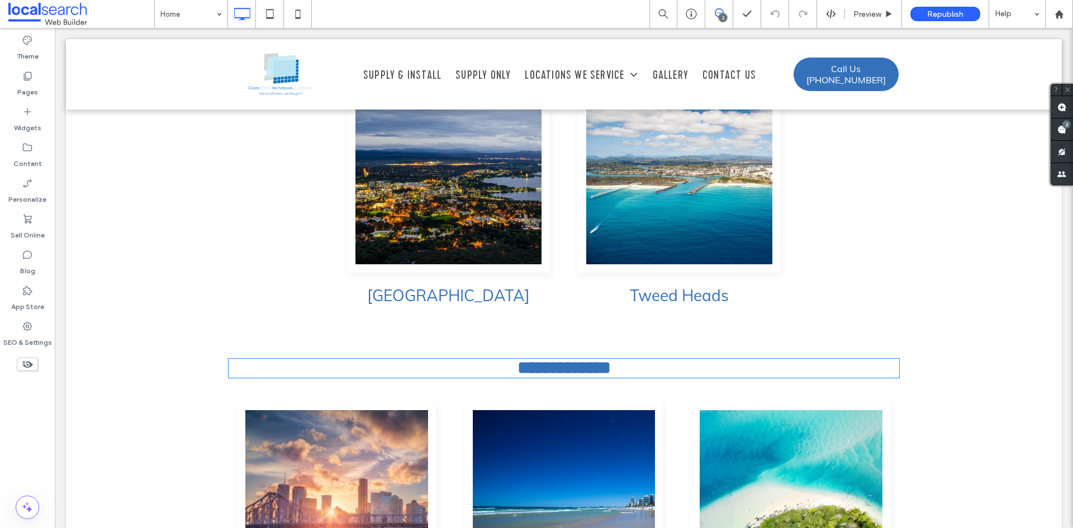
click at [555, 359] on strong "**********" at bounding box center [563, 368] width 93 height 18
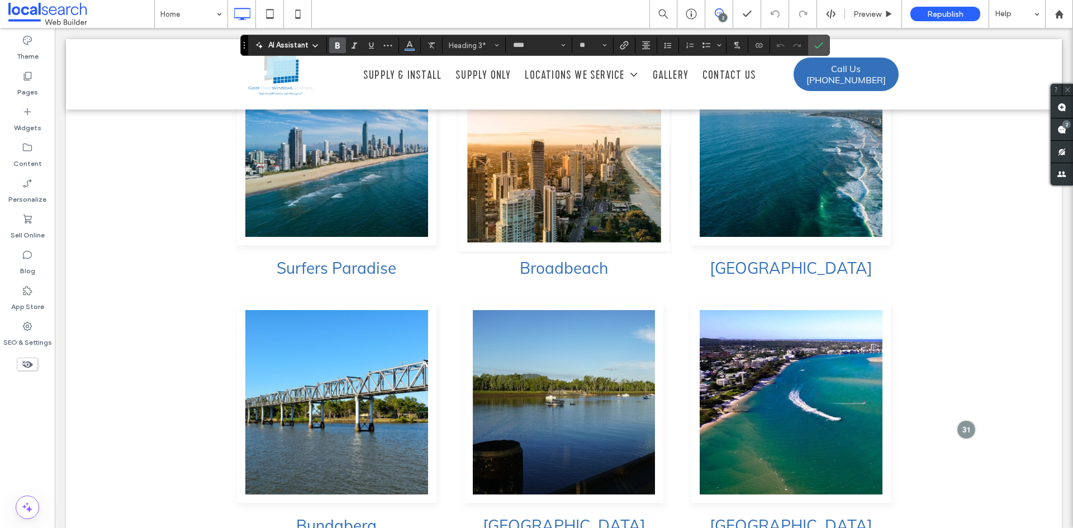
scroll to position [4526, 0]
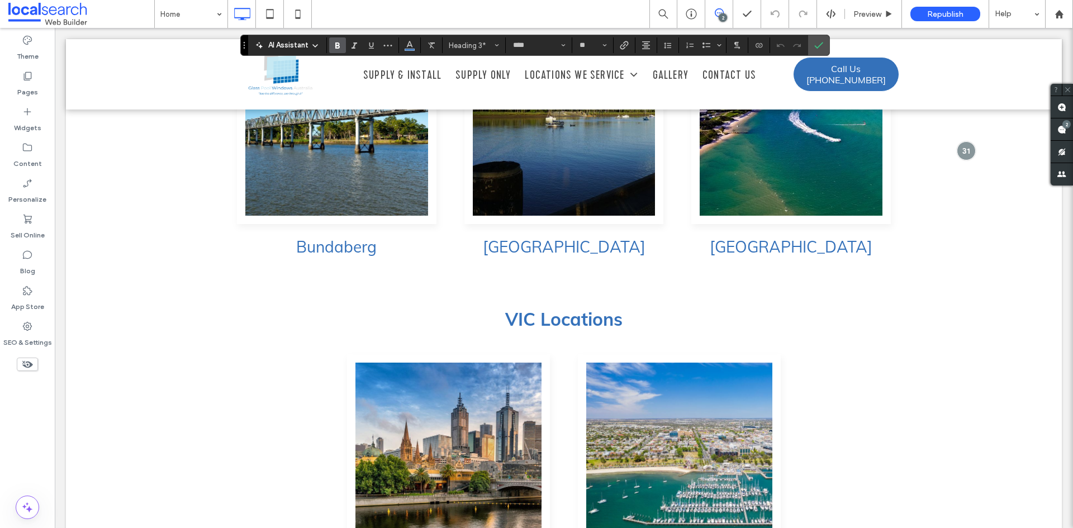
click at [541, 308] on strong "VIC Locations" at bounding box center [563, 319] width 117 height 22
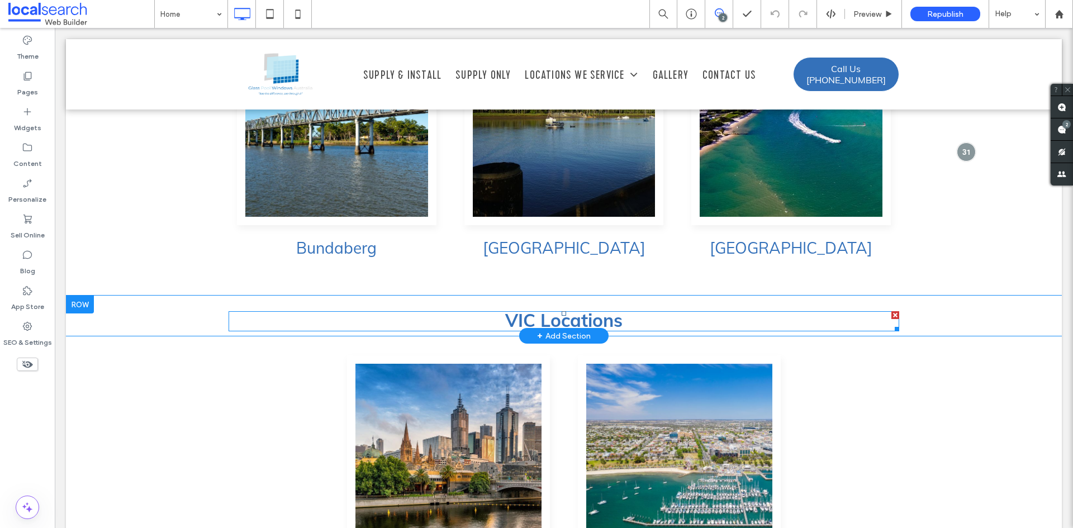
click at [541, 309] on strong "VIC Locations" at bounding box center [563, 320] width 117 height 22
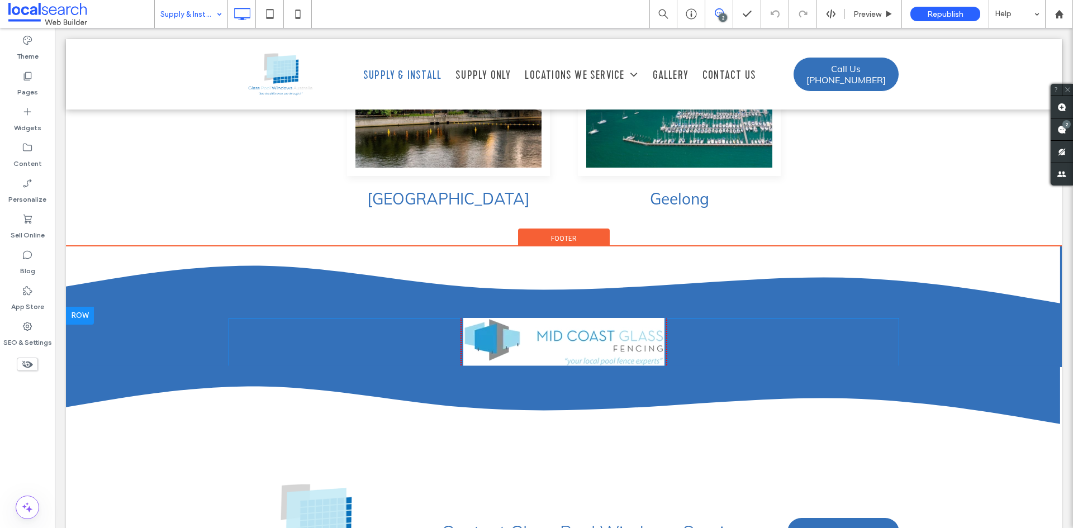
scroll to position [3744, 0]
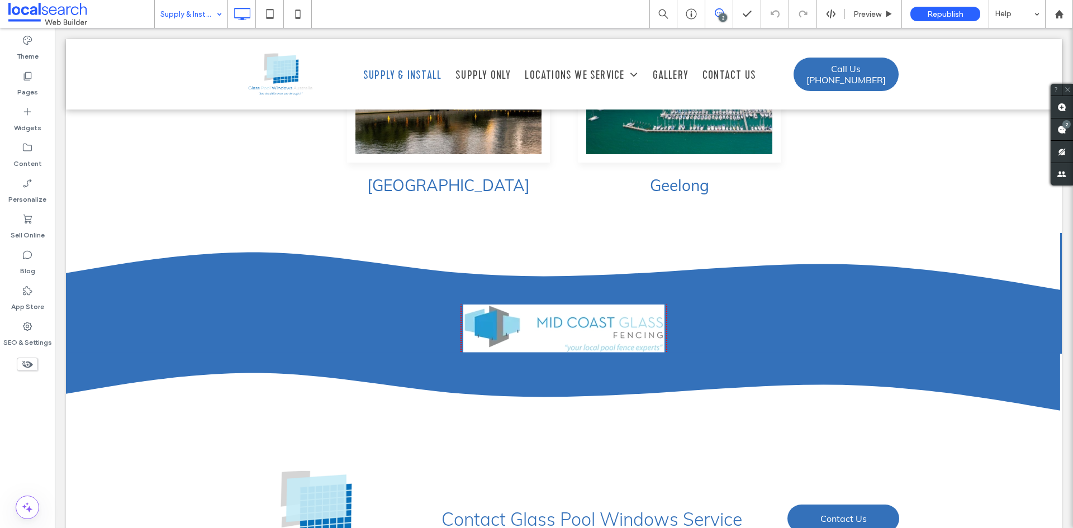
click at [196, 16] on input at bounding box center [188, 14] width 56 height 28
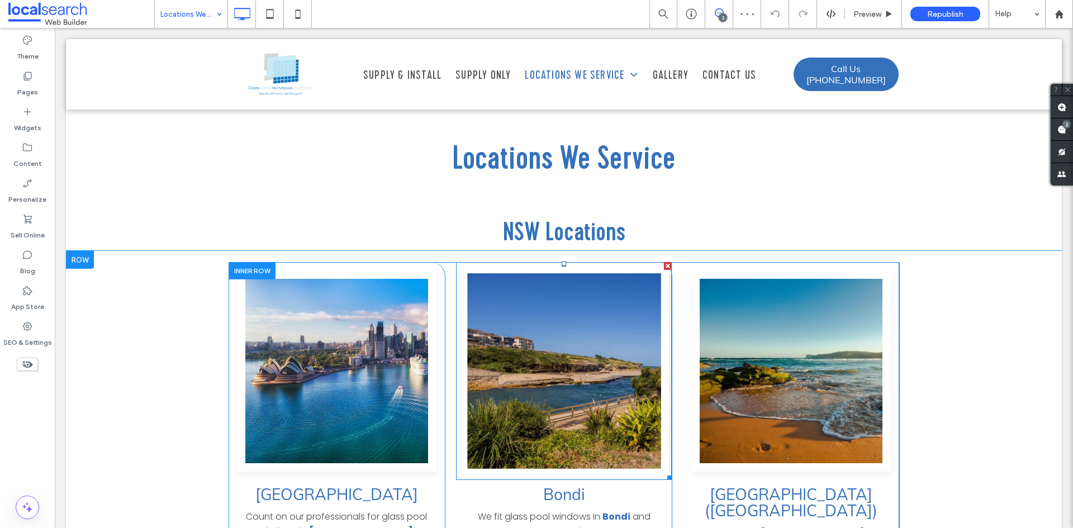
scroll to position [1174, 0]
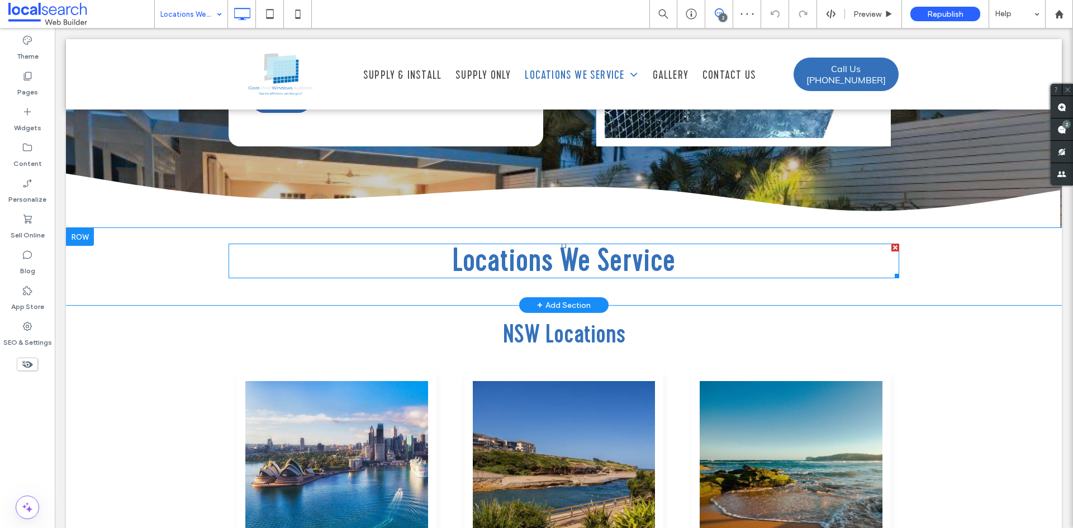
click at [536, 240] on span "Locations We Service" at bounding box center [564, 260] width 224 height 41
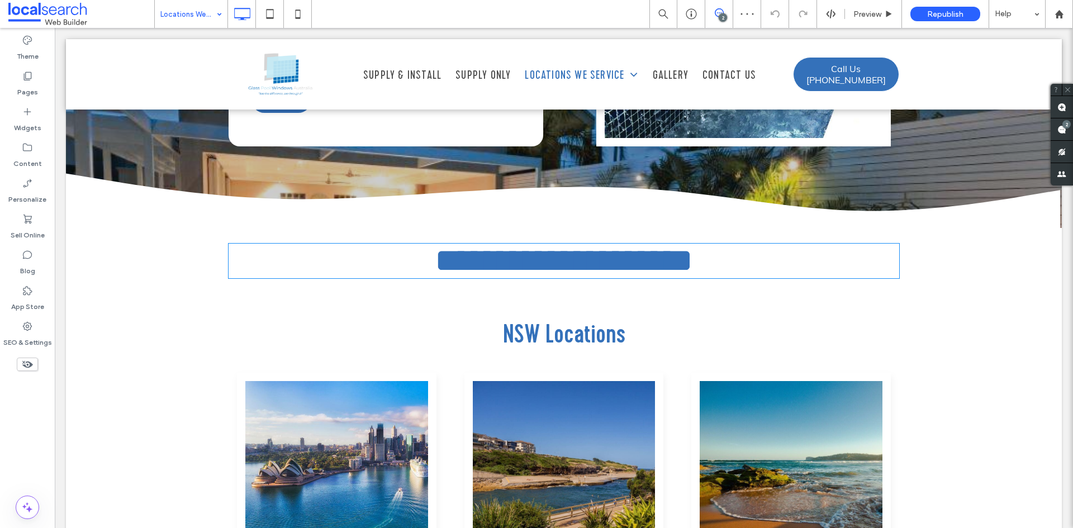
type input "**********"
type input "**"
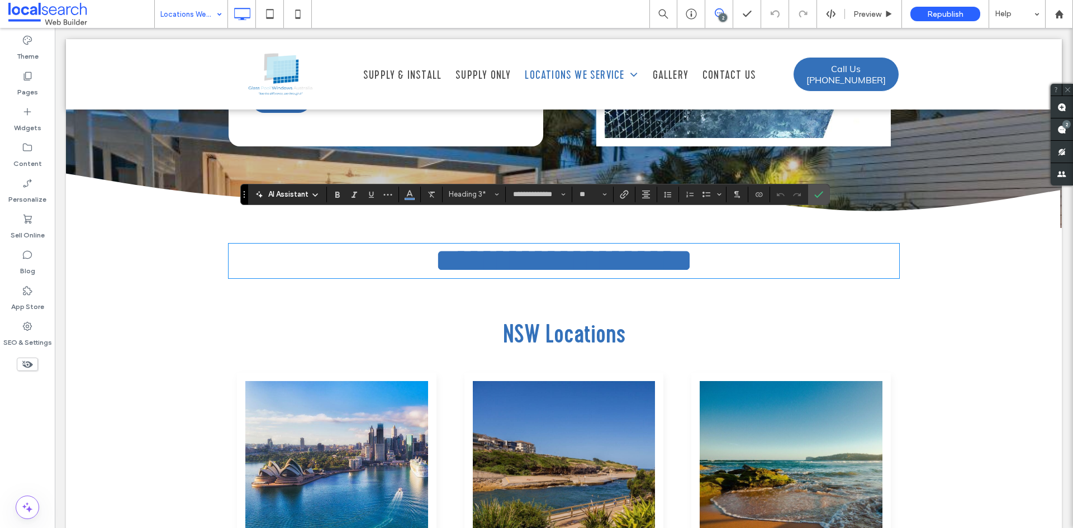
click at [530, 317] on span "NSW Locations" at bounding box center [564, 333] width 122 height 33
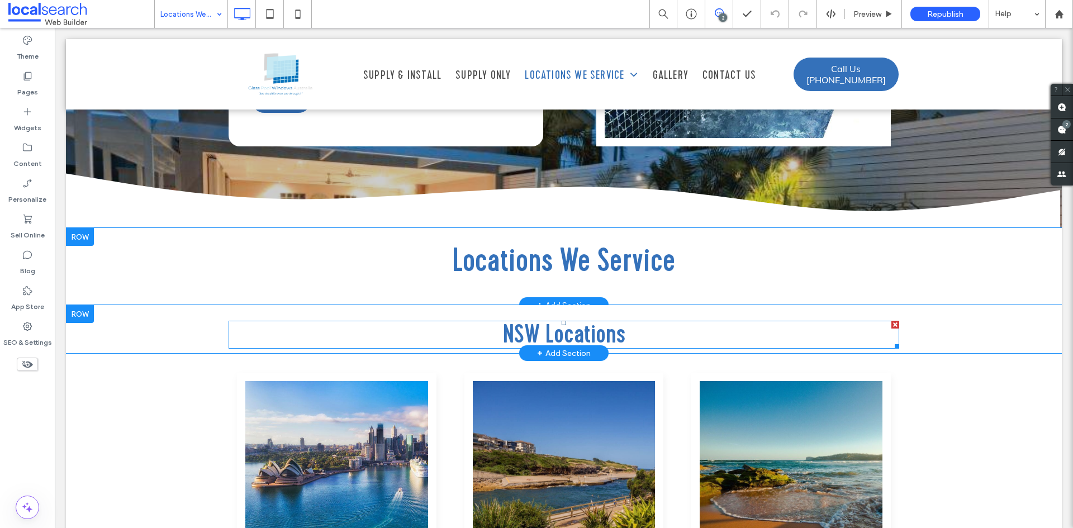
click at [530, 317] on span "NSW Locations" at bounding box center [564, 333] width 122 height 33
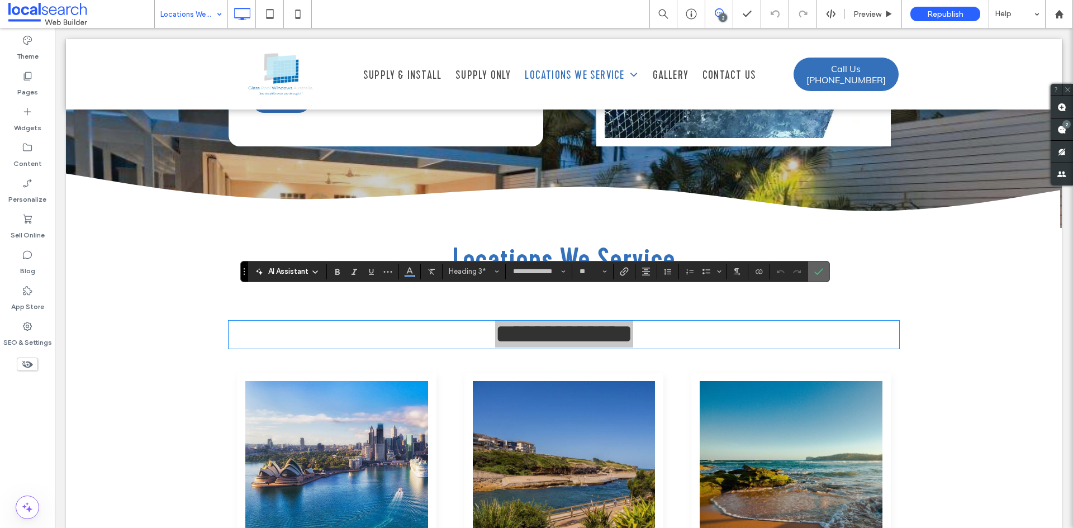
drag, startPoint x: 26, startPoint y: 250, endPoint x: 822, endPoint y: 275, distance: 796.1
click at [822, 275] on icon "Confirm" at bounding box center [818, 271] width 9 height 9
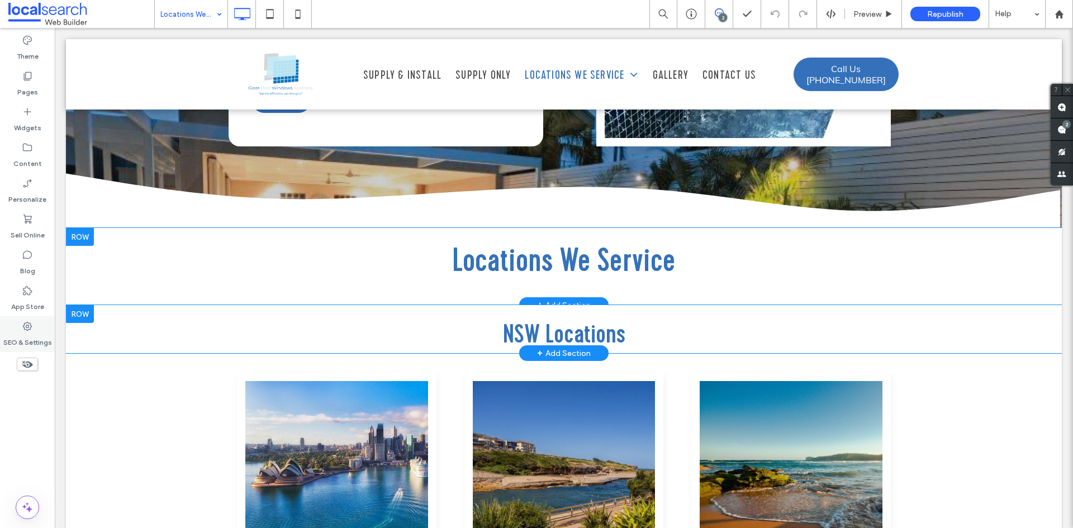
click at [36, 334] on label "SEO & Settings" at bounding box center [27, 340] width 49 height 16
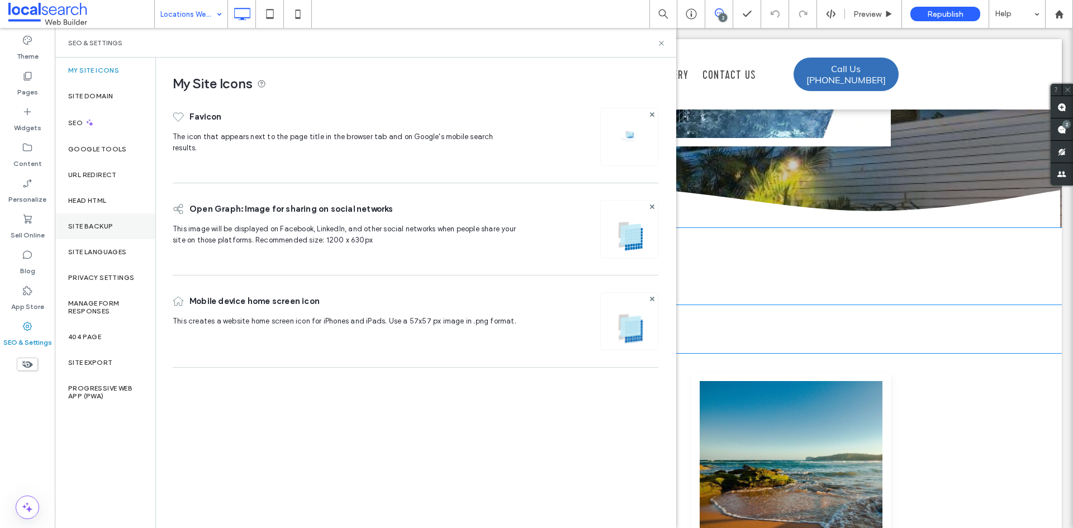
click at [73, 226] on label "Site Backup" at bounding box center [90, 226] width 45 height 8
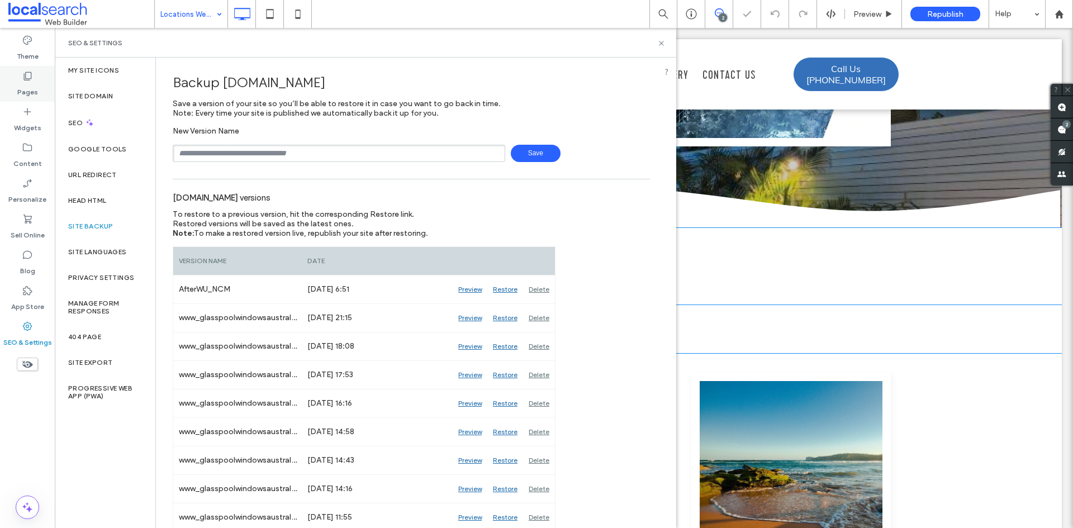
click at [20, 87] on label "Pages" at bounding box center [27, 90] width 21 height 16
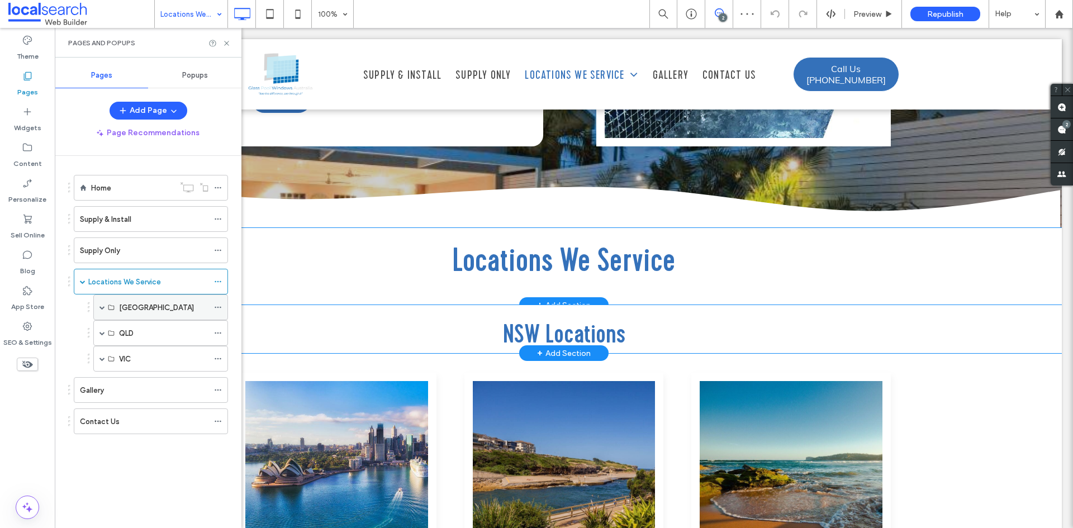
click at [99, 306] on span at bounding box center [102, 308] width 6 height 6
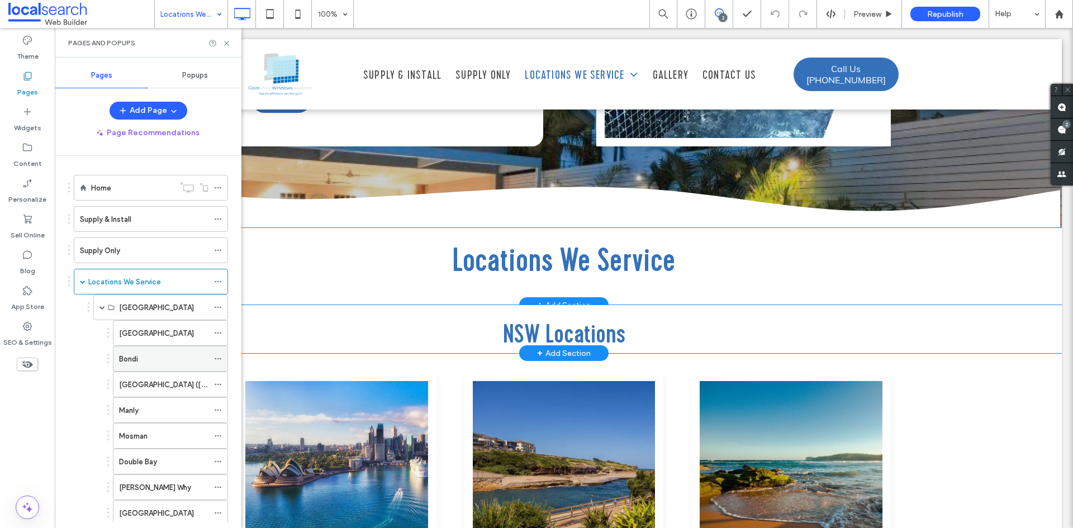
click at [216, 357] on icon at bounding box center [218, 359] width 8 height 8
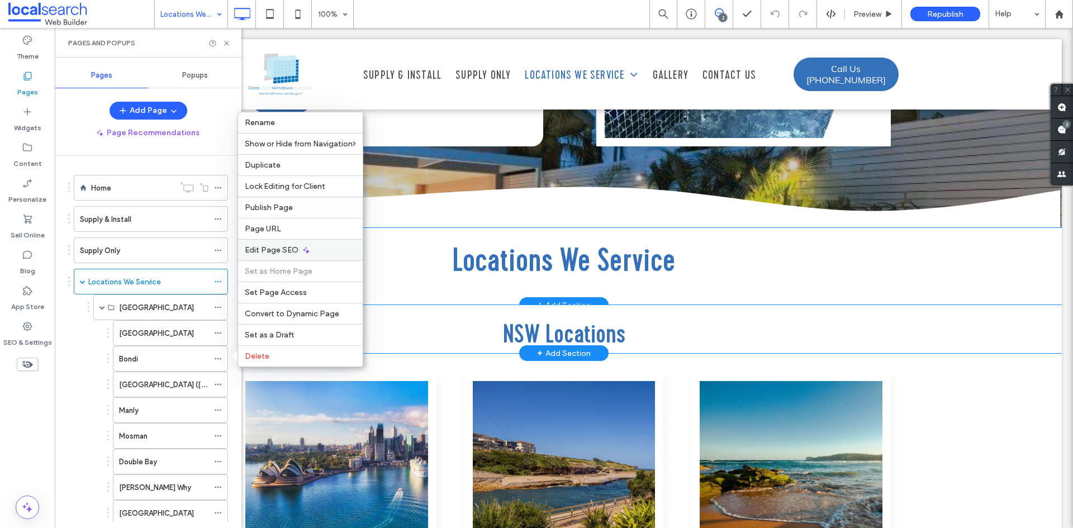
click at [279, 253] on span "Edit Page SEO" at bounding box center [272, 249] width 54 height 9
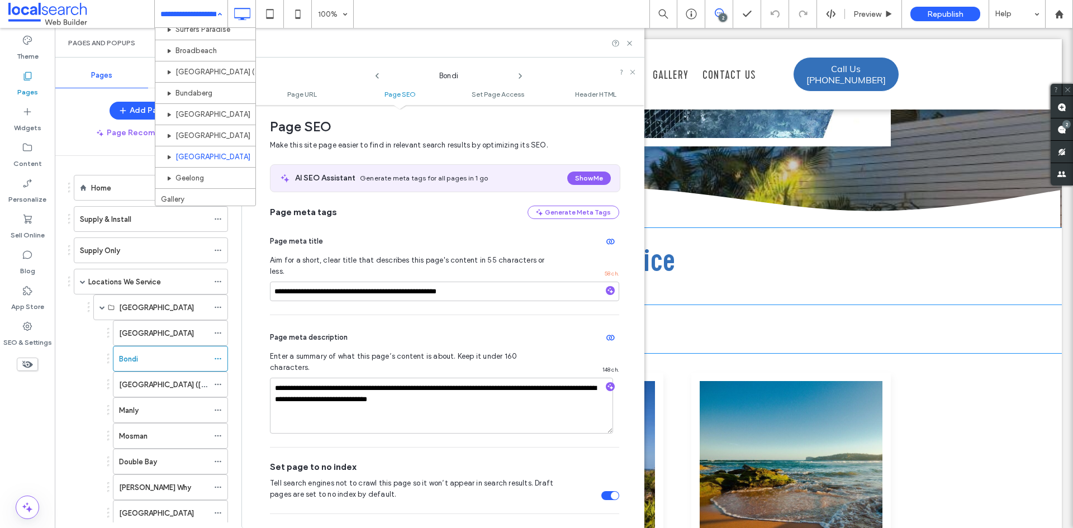
scroll to position [415, 0]
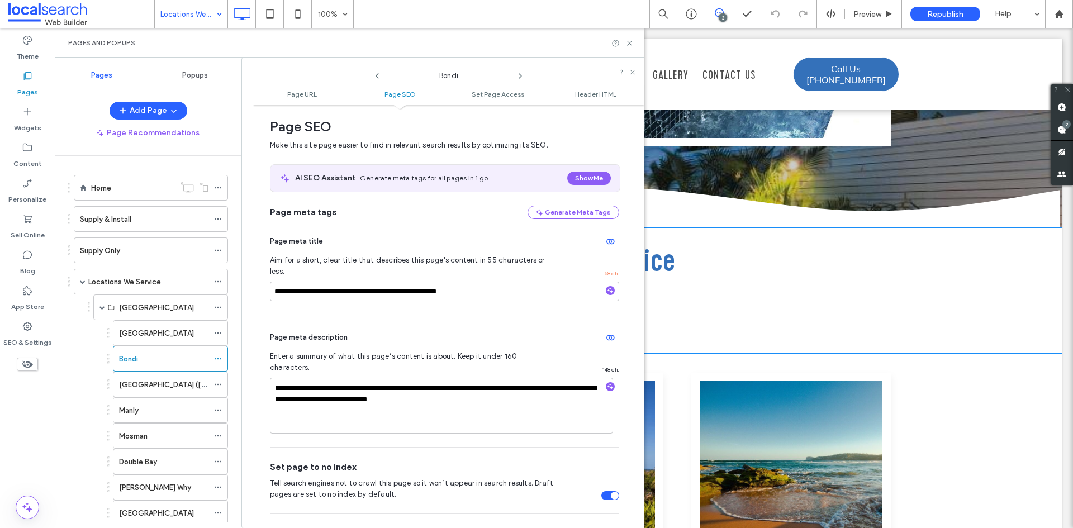
click at [213, 14] on div "Locations We Service" at bounding box center [191, 14] width 73 height 28
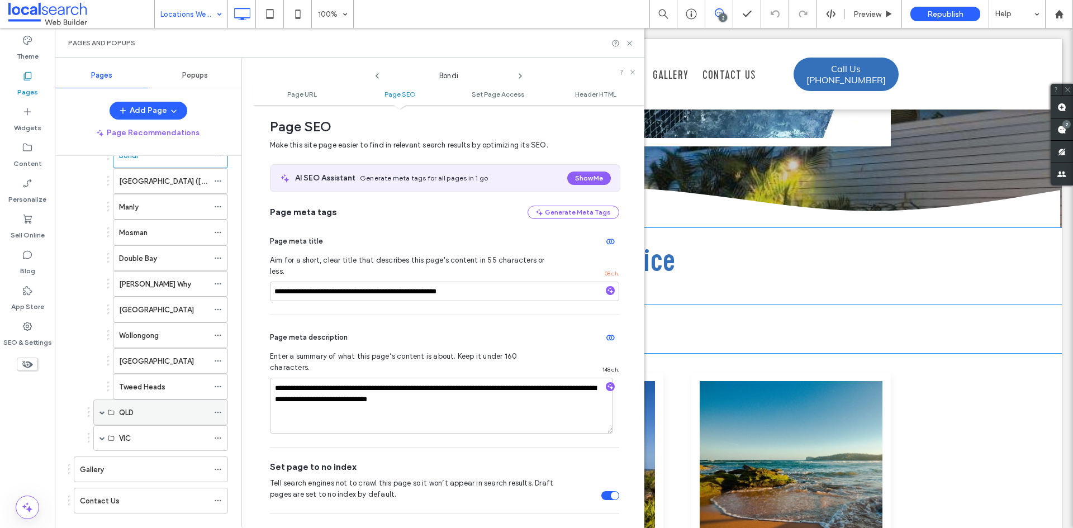
scroll to position [222, 0]
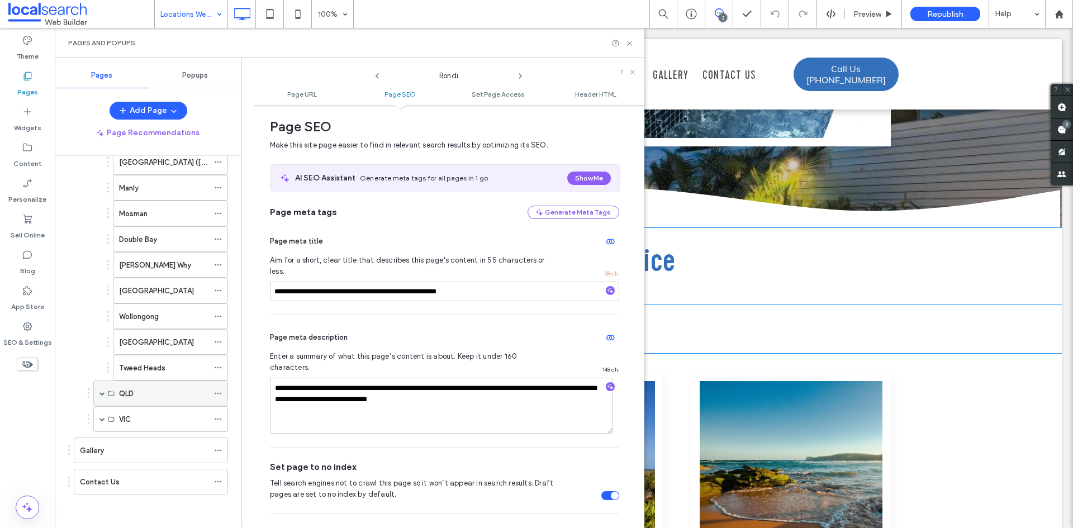
click at [103, 392] on span at bounding box center [102, 394] width 6 height 6
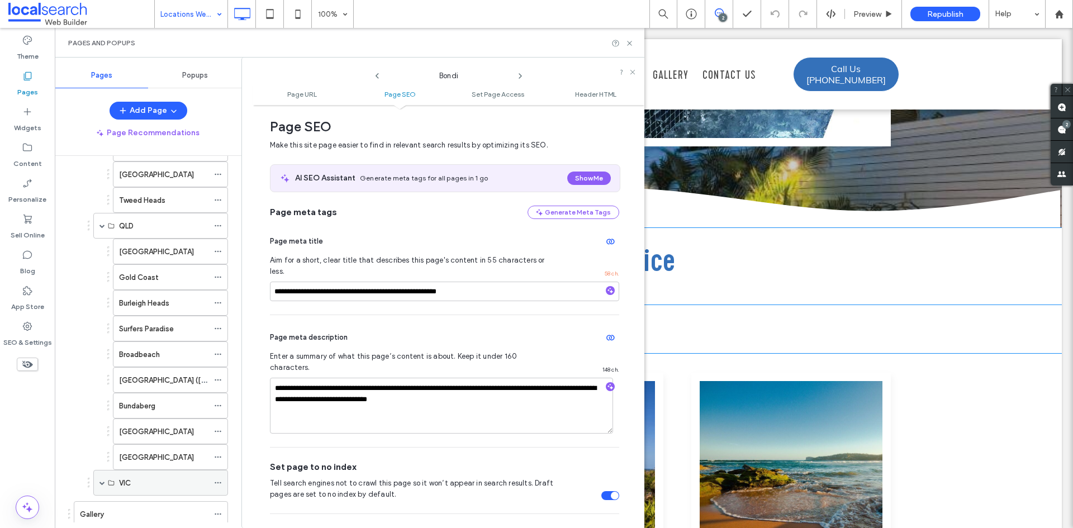
scroll to position [454, 0]
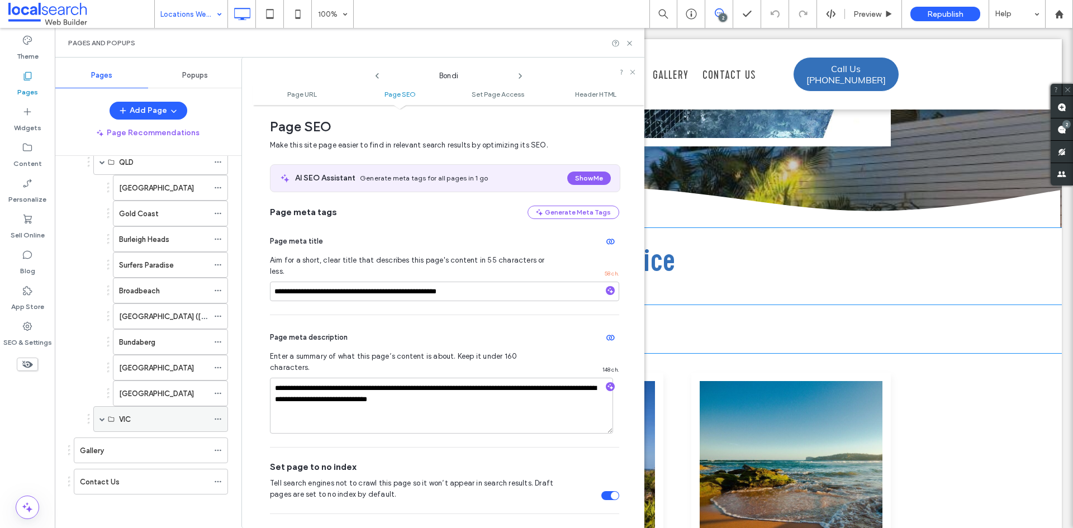
click at [103, 421] on span at bounding box center [102, 419] width 6 height 25
click at [628, 44] on icon at bounding box center [629, 43] width 8 height 8
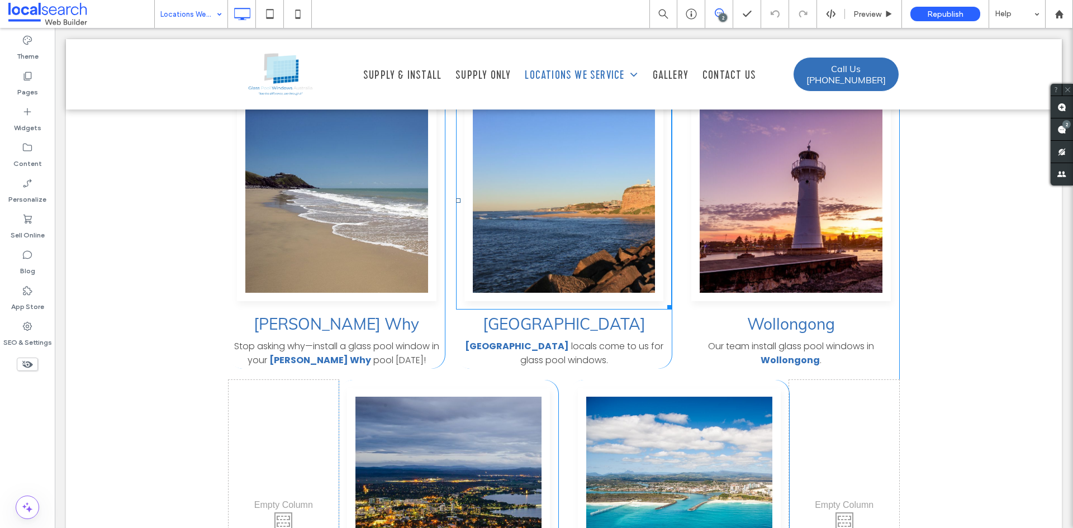
scroll to position [2012, 0]
